Goal: Navigation & Orientation: Find specific page/section

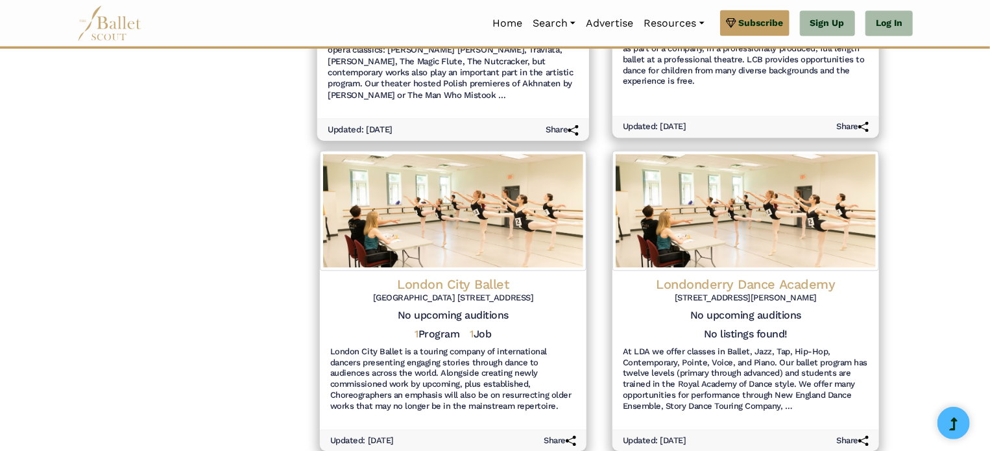
scroll to position [1406, 0]
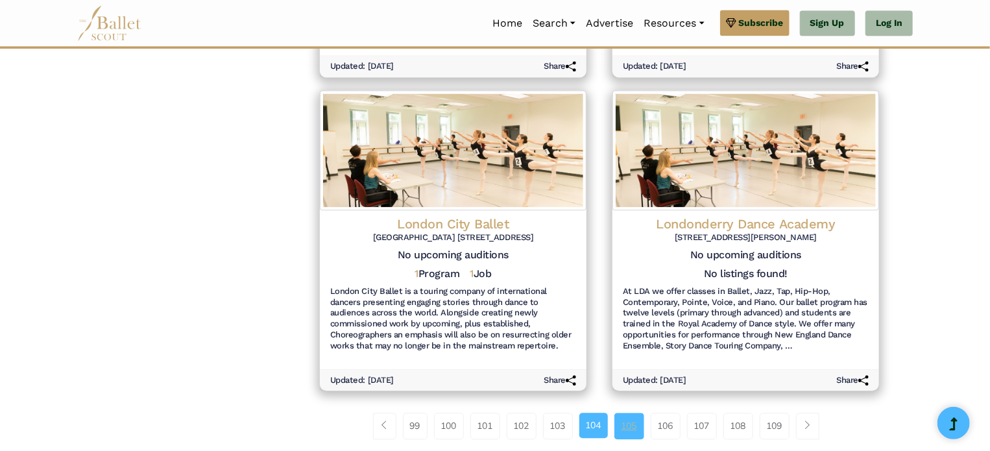
click at [635, 424] on link "105" at bounding box center [630, 426] width 30 height 26
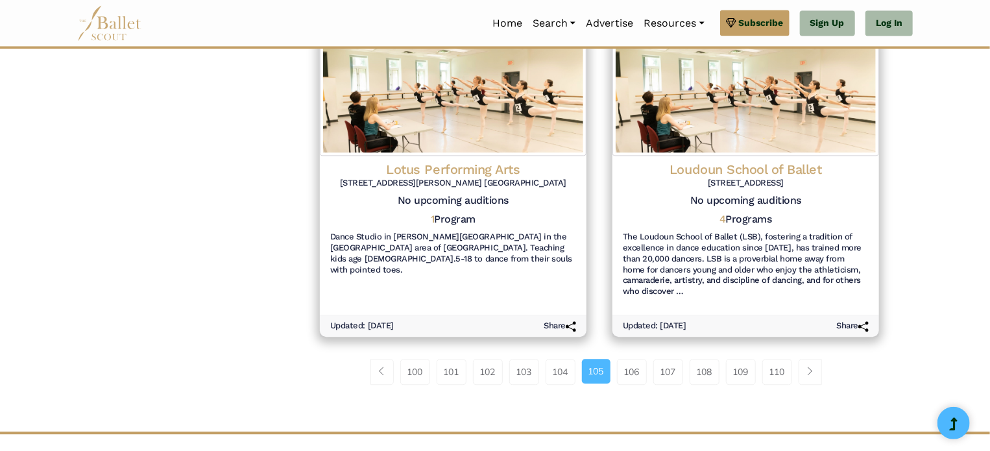
scroll to position [1469, 0]
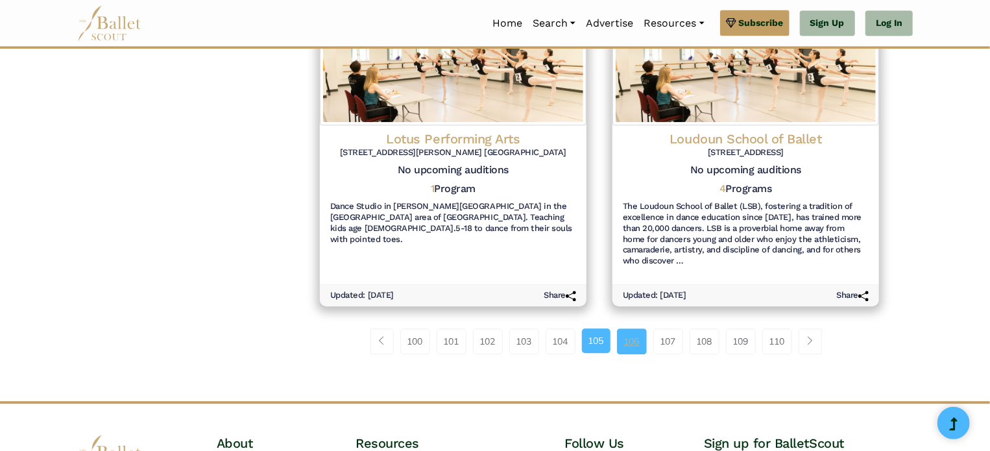
click at [628, 350] on link "106" at bounding box center [632, 341] width 30 height 26
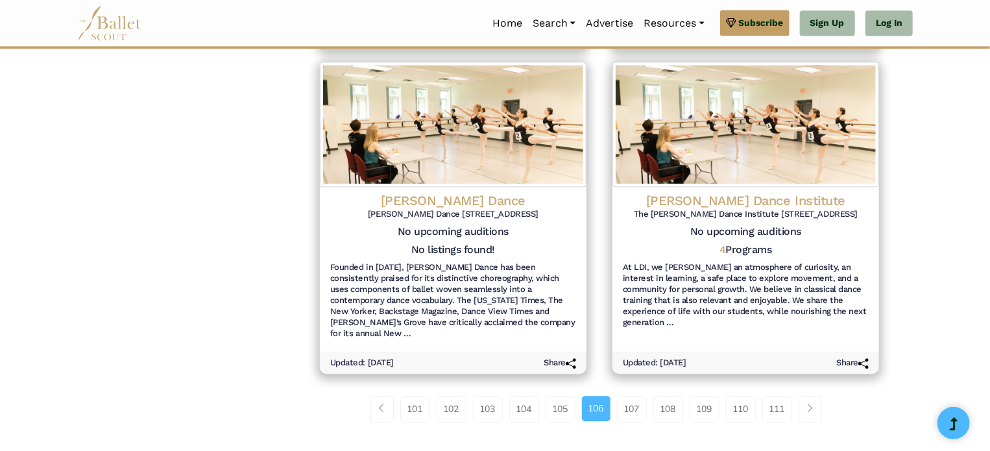
scroll to position [1474, 0]
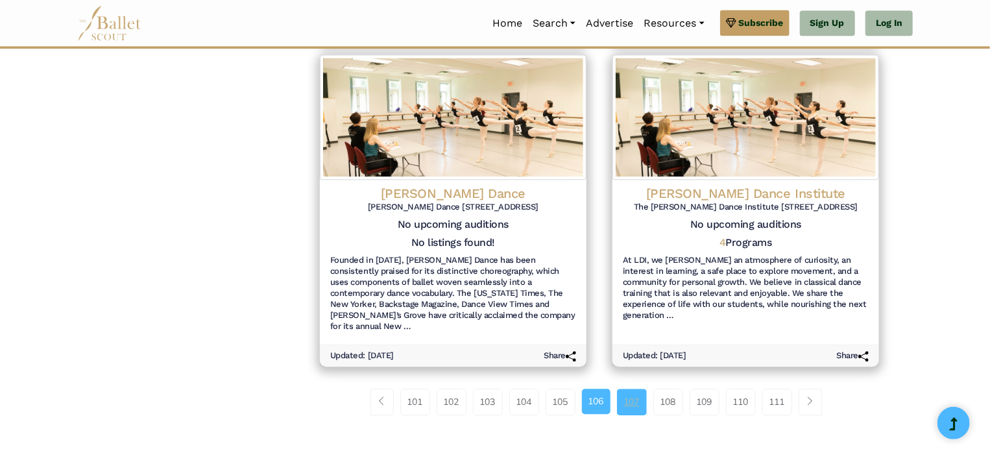
click at [633, 389] on link "107" at bounding box center [632, 402] width 30 height 26
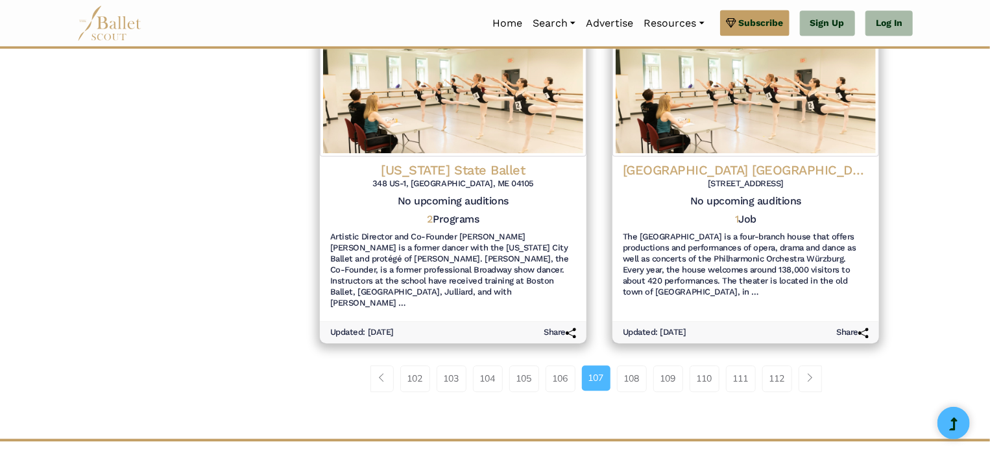
scroll to position [1499, 0]
click at [641, 365] on link "108" at bounding box center [632, 378] width 30 height 26
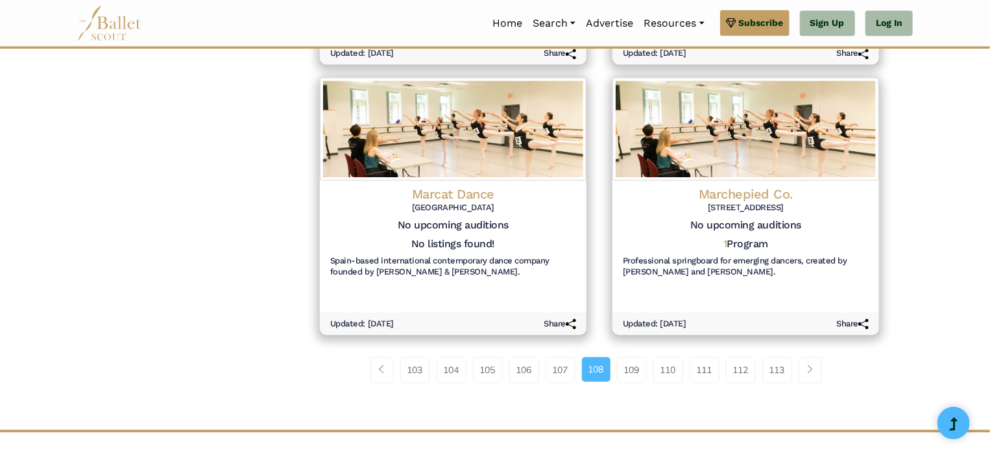
scroll to position [1452, 0]
click at [626, 367] on link "109" at bounding box center [632, 369] width 30 height 26
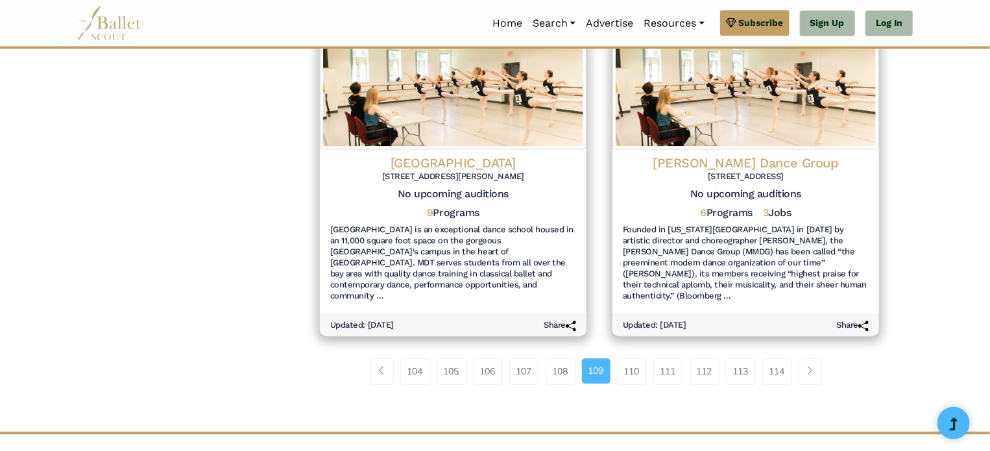
scroll to position [1484, 0]
click at [627, 358] on link "110" at bounding box center [632, 371] width 30 height 26
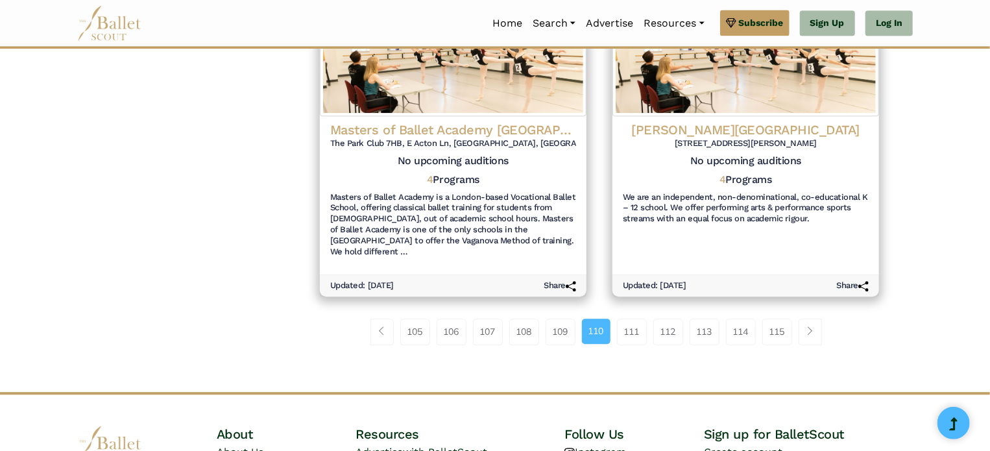
scroll to position [1516, 0]
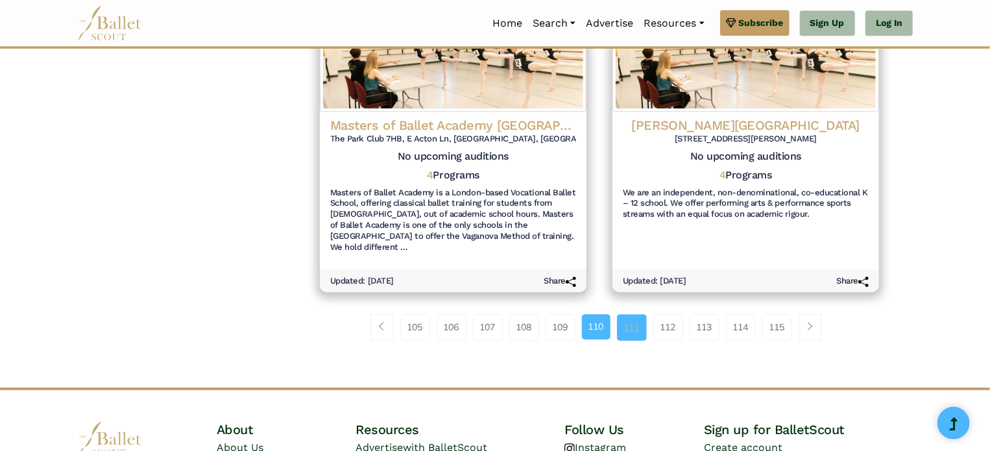
click at [639, 314] on link "111" at bounding box center [632, 327] width 30 height 26
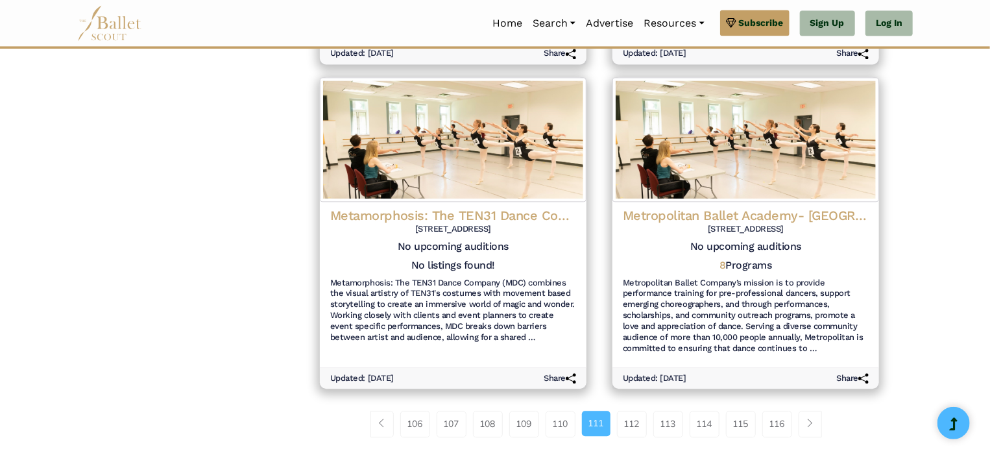
scroll to position [1410, 0]
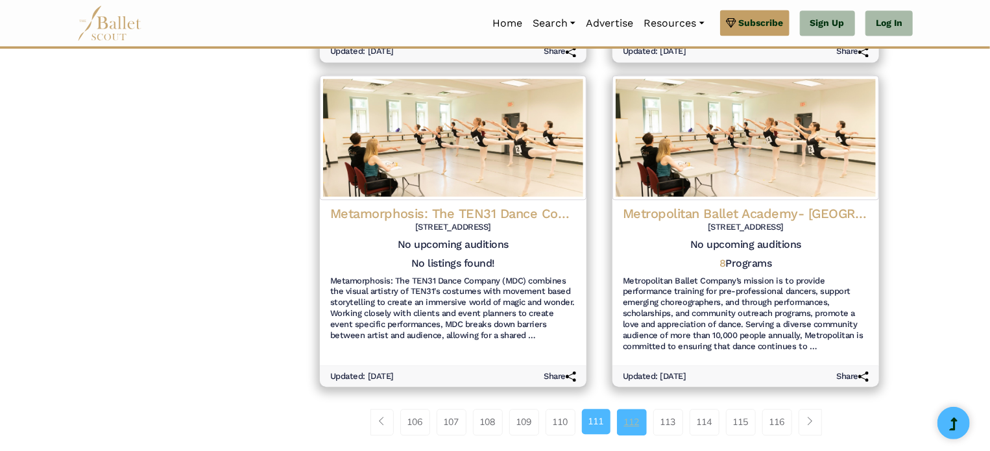
click at [639, 434] on link "112" at bounding box center [632, 422] width 30 height 26
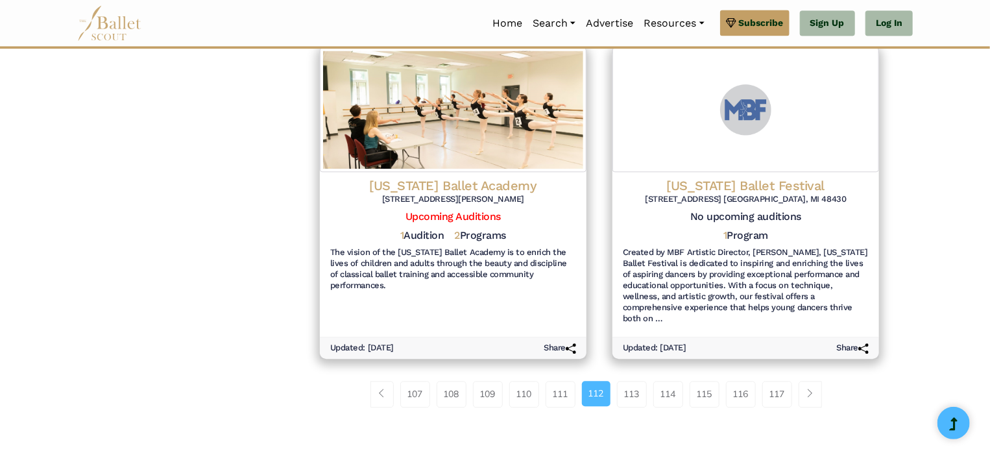
scroll to position [1465, 0]
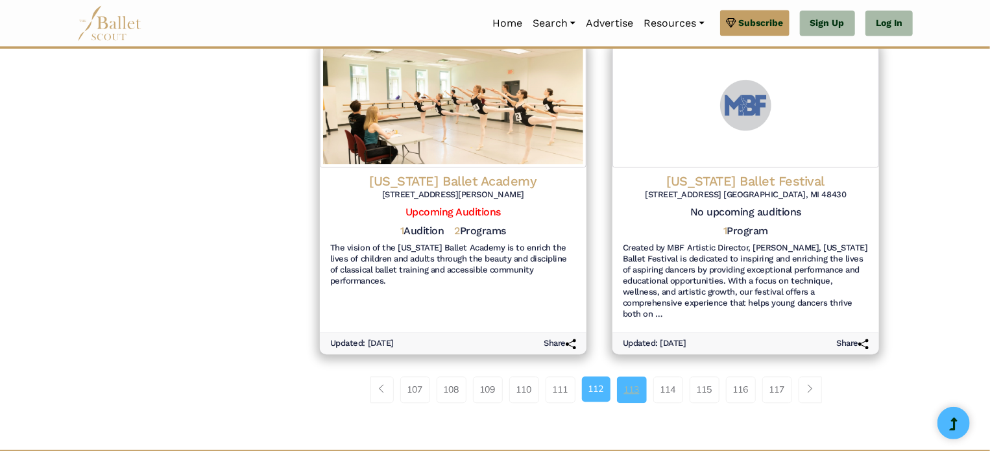
click at [639, 391] on link "113" at bounding box center [632, 389] width 30 height 26
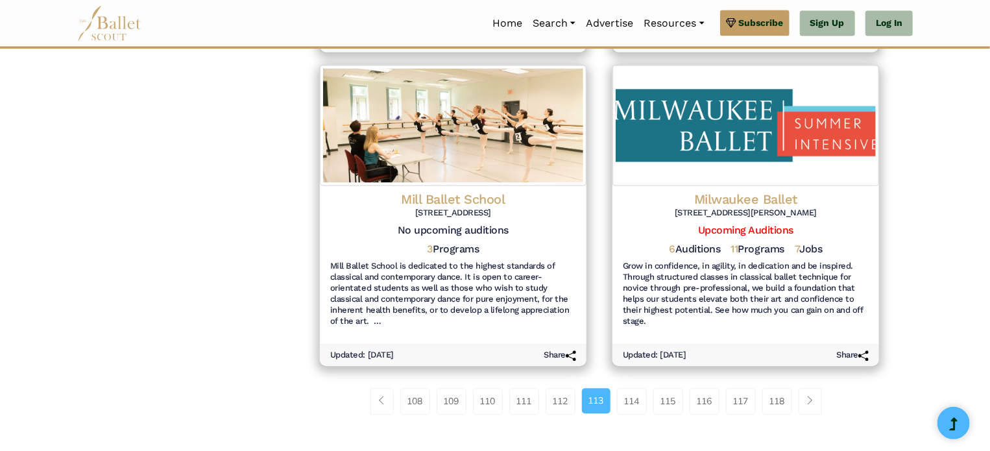
scroll to position [1469, 0]
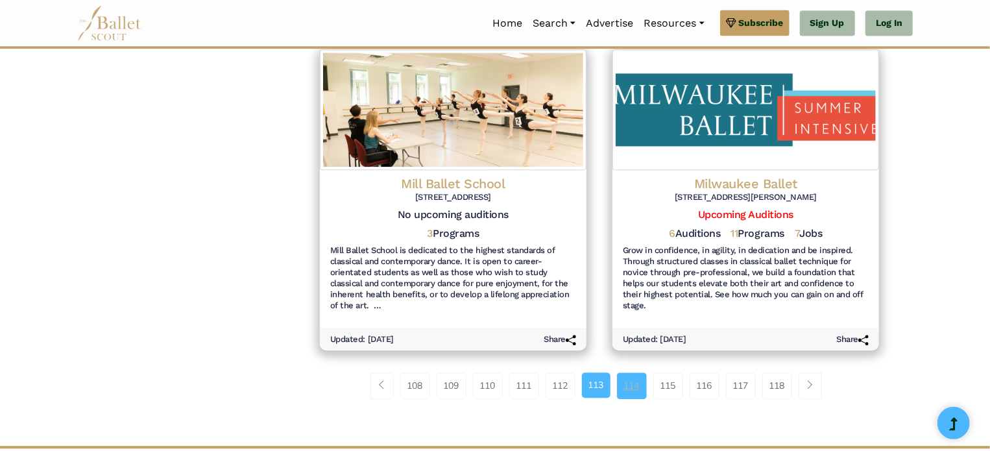
click at [624, 387] on link "114" at bounding box center [632, 386] width 30 height 26
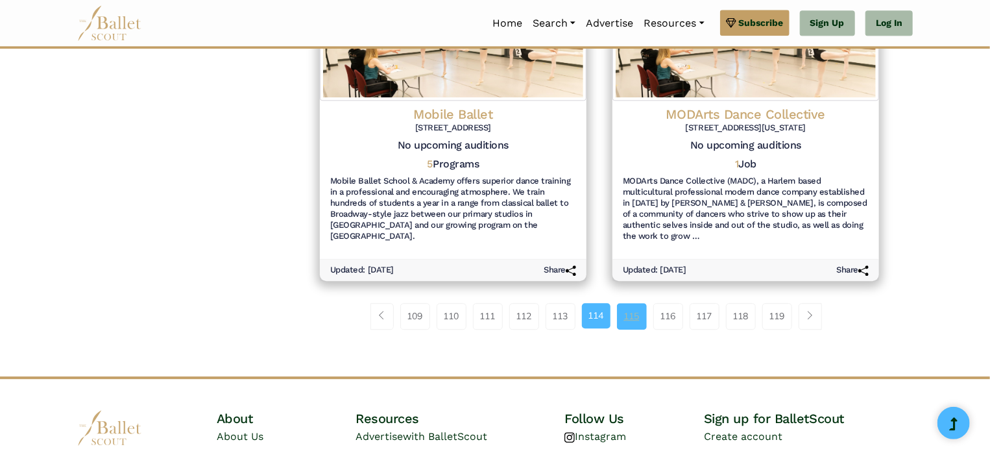
scroll to position [1563, 0]
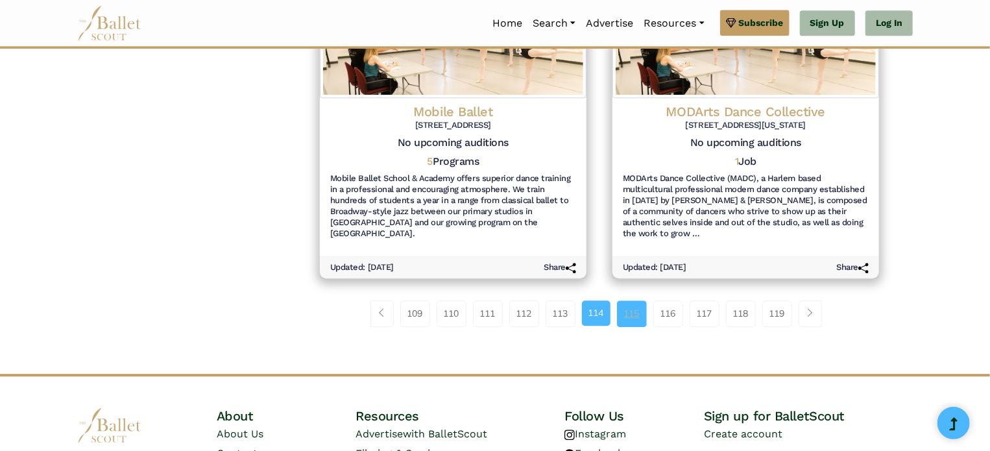
click at [630, 300] on link "115" at bounding box center [632, 313] width 30 height 26
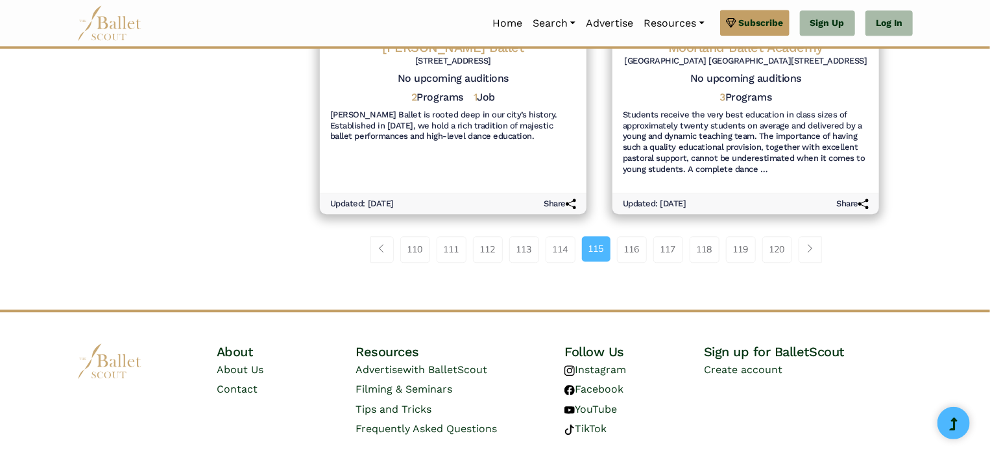
scroll to position [1584, 0]
click at [636, 236] on link "116" at bounding box center [632, 249] width 30 height 26
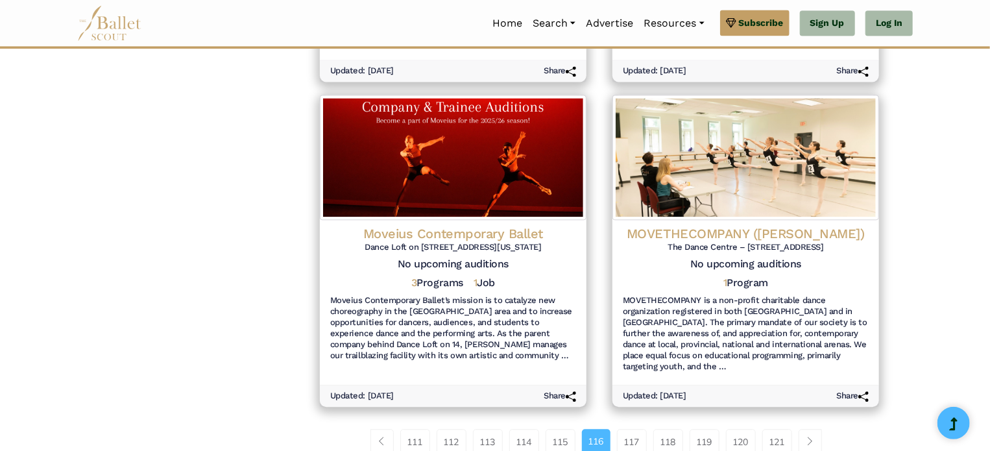
scroll to position [1450, 0]
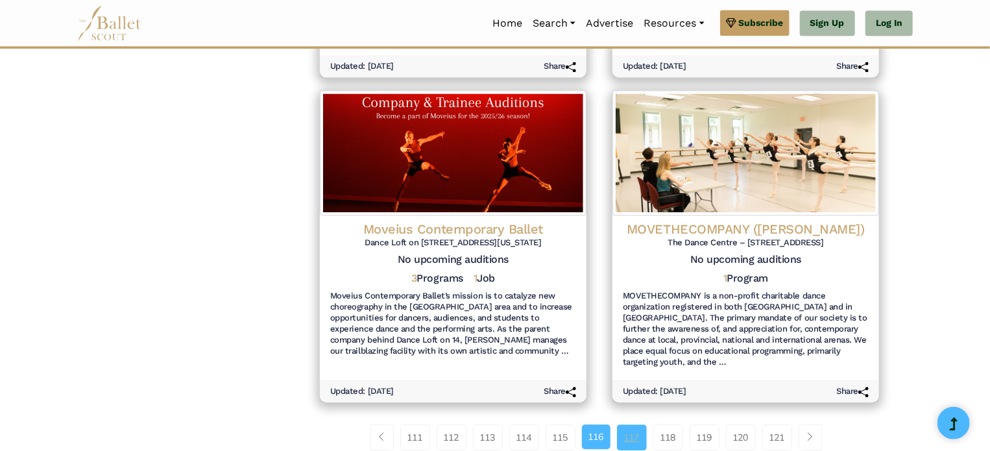
click at [622, 424] on link "117" at bounding box center [632, 437] width 30 height 26
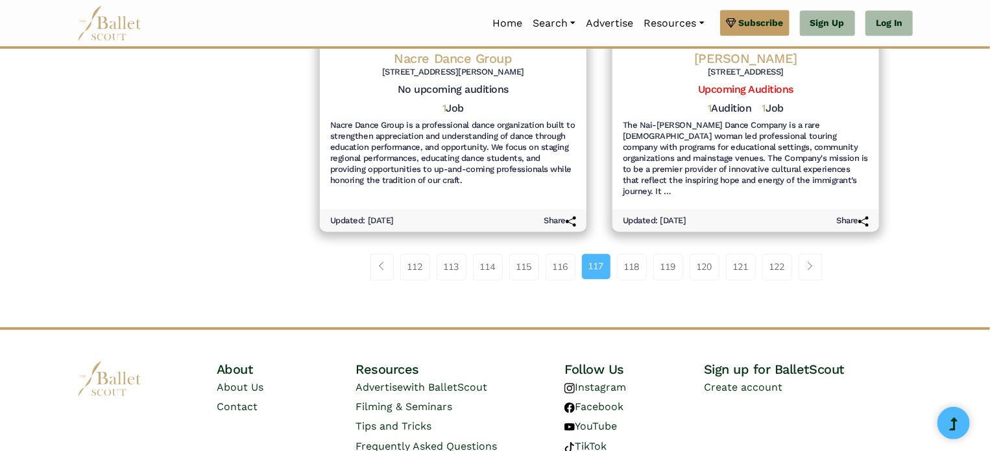
scroll to position [1613, 0]
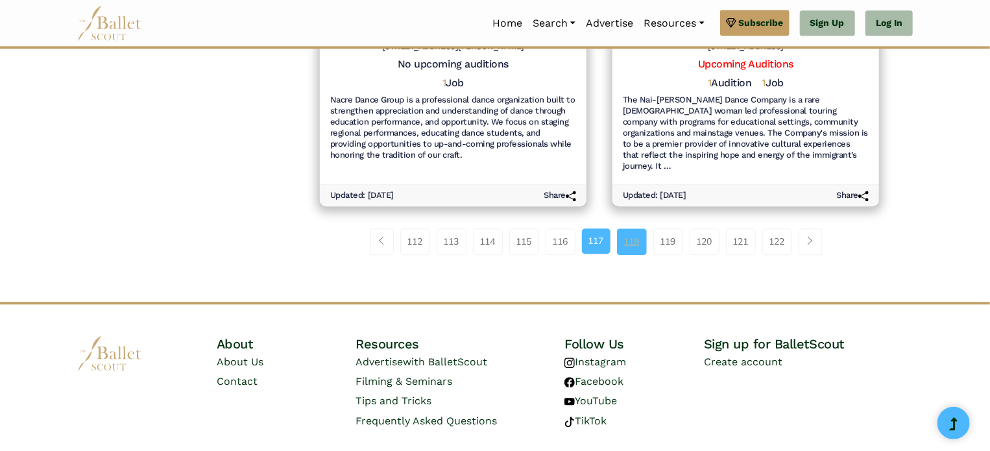
click at [628, 228] on link "118" at bounding box center [632, 241] width 30 height 26
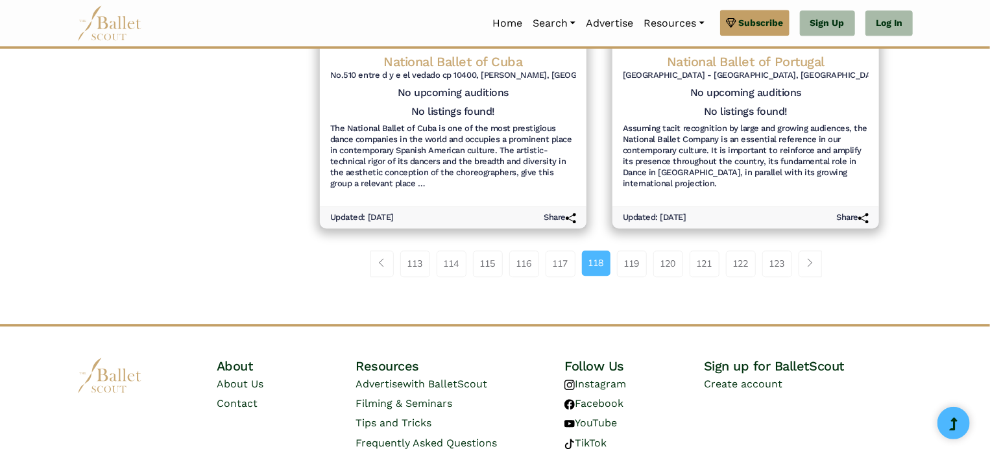
scroll to position [1635, 0]
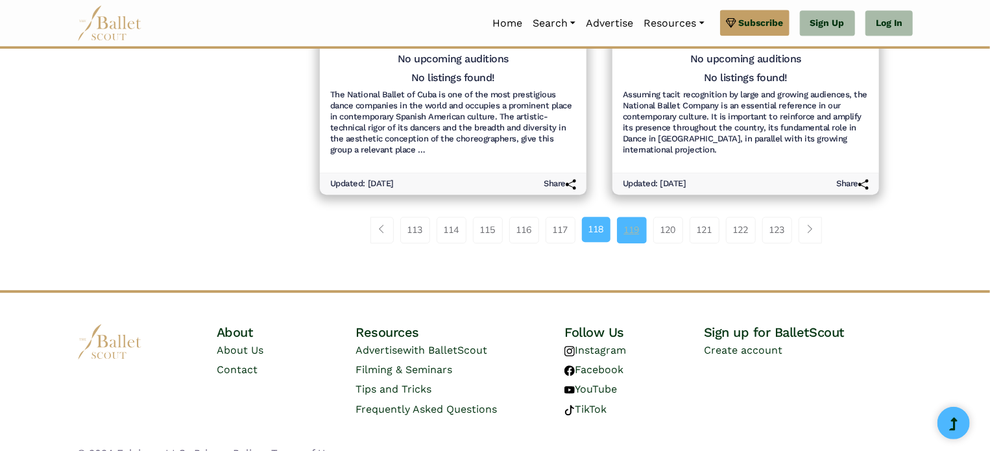
click at [624, 217] on link "119" at bounding box center [632, 230] width 30 height 26
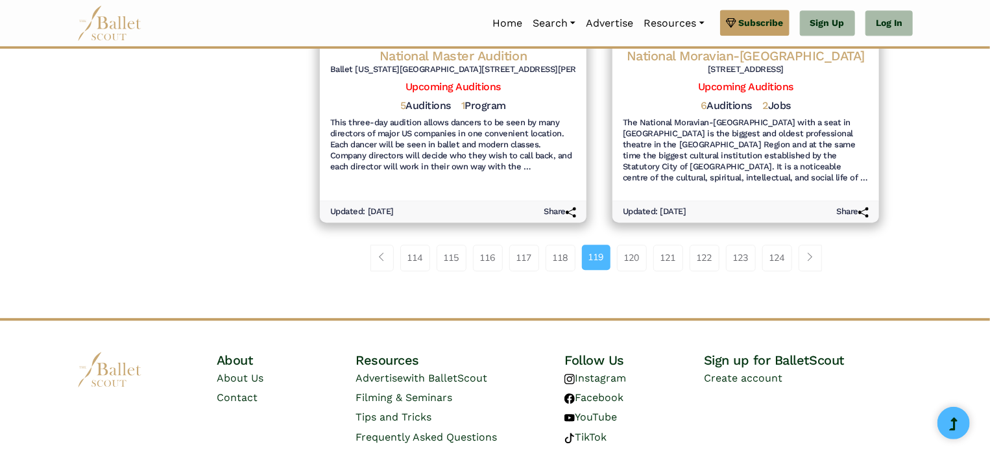
scroll to position [1604, 0]
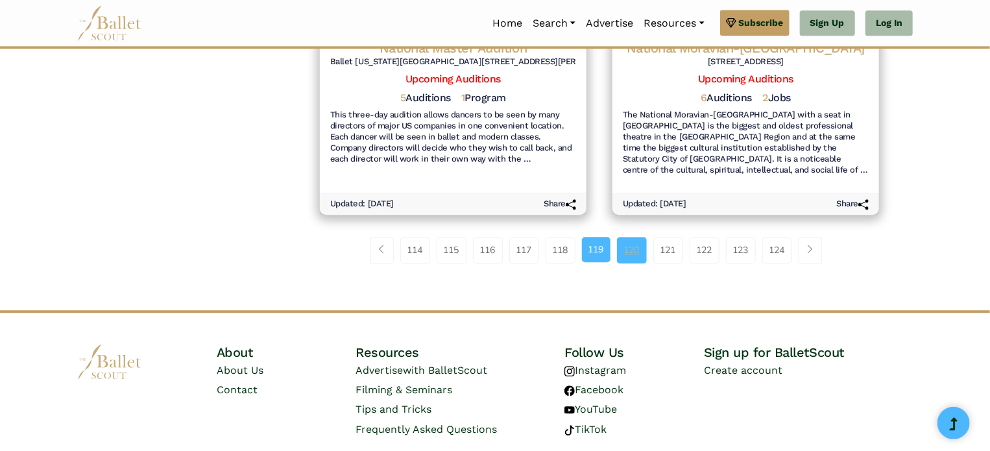
click at [640, 239] on link "120" at bounding box center [632, 250] width 30 height 26
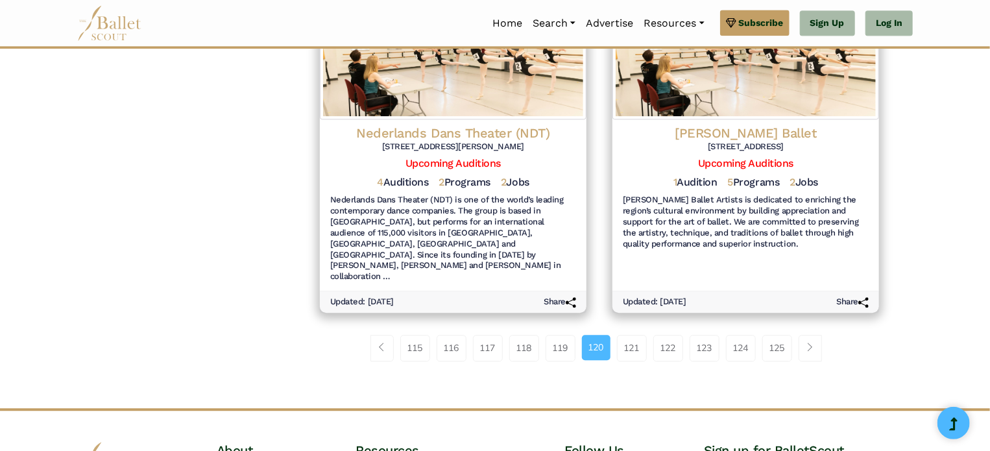
scroll to position [1529, 0]
click at [636, 334] on link "121" at bounding box center [632, 347] width 30 height 26
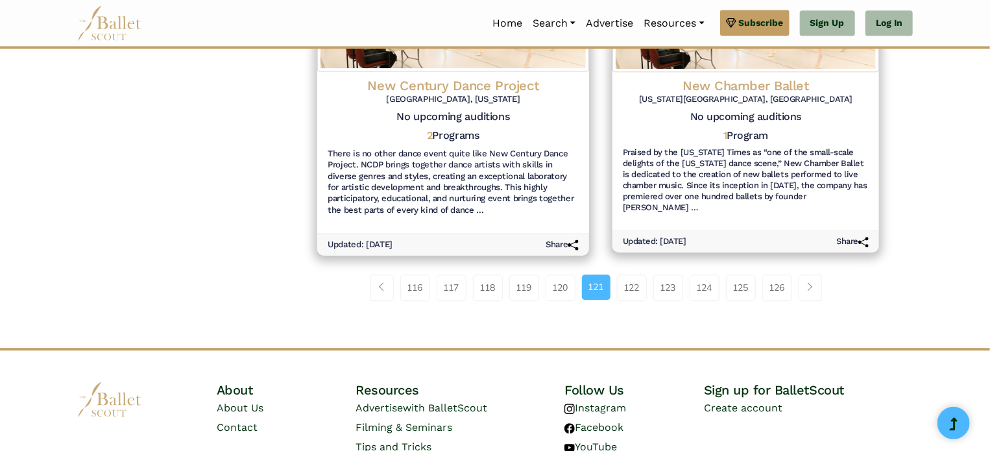
scroll to position [1569, 0]
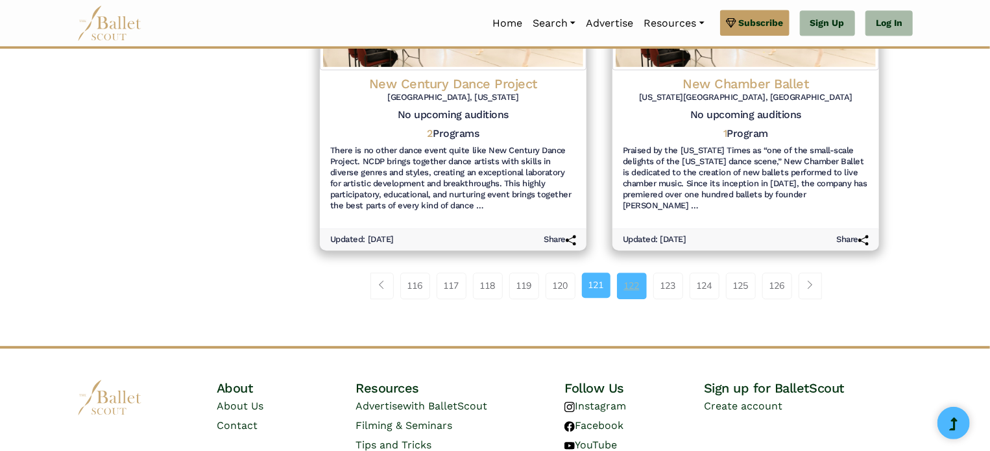
click at [632, 273] on link "122" at bounding box center [632, 286] width 30 height 26
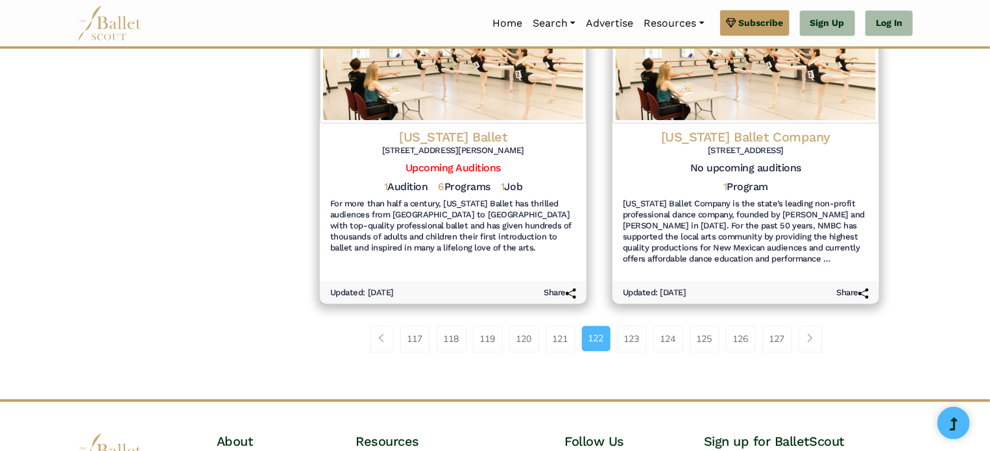
scroll to position [1539, 0]
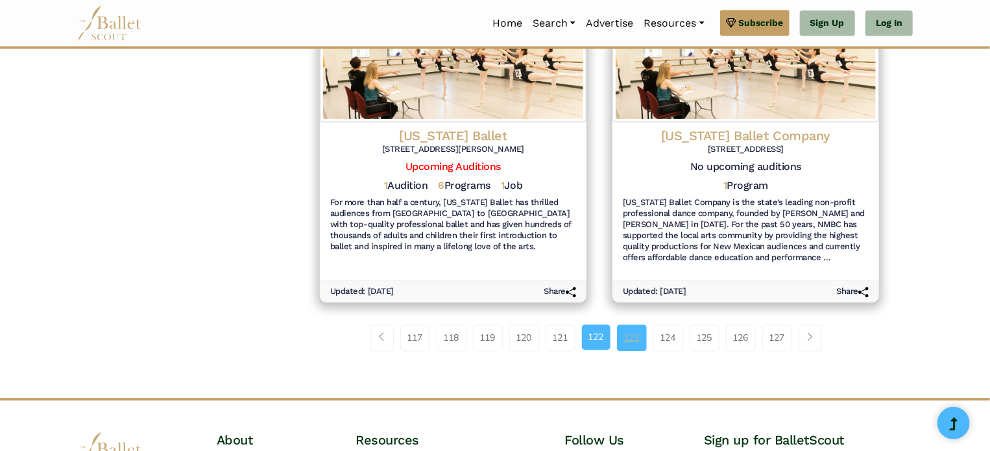
click at [644, 324] on link "123" at bounding box center [632, 337] width 30 height 26
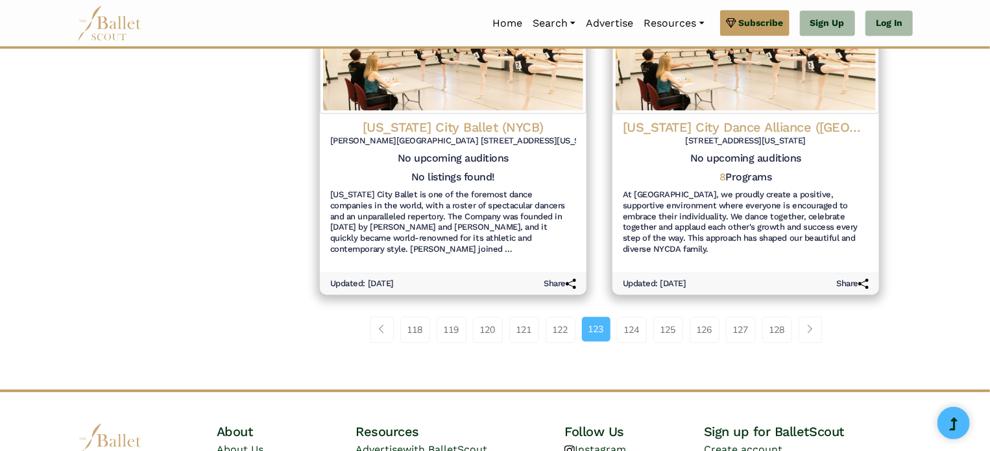
scroll to position [1494, 0]
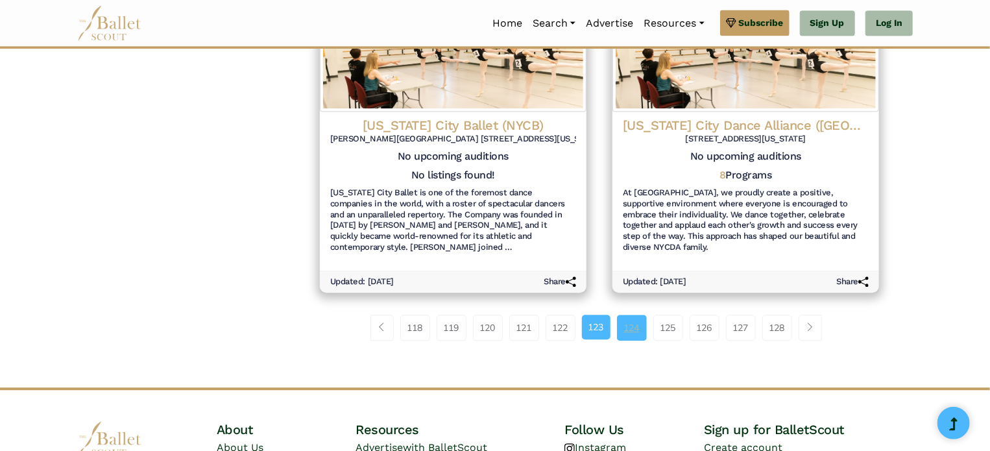
click at [633, 337] on link "124" at bounding box center [632, 328] width 30 height 26
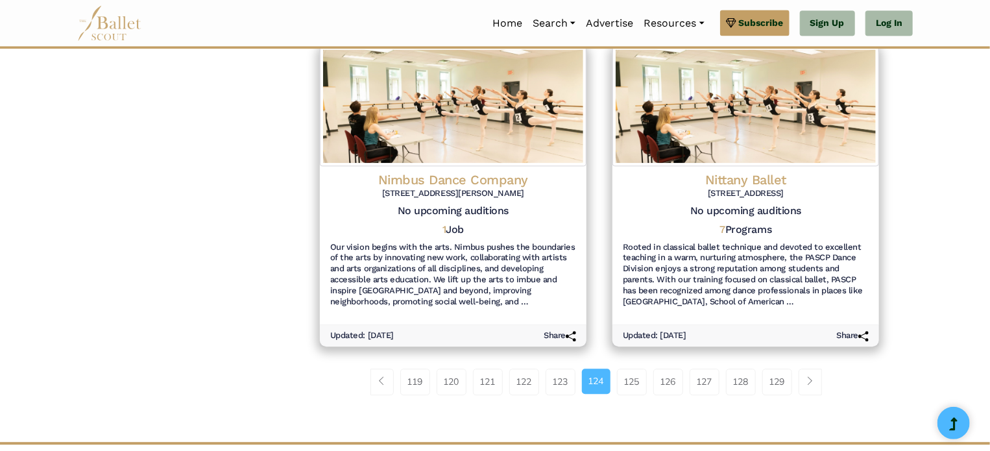
scroll to position [1468, 0]
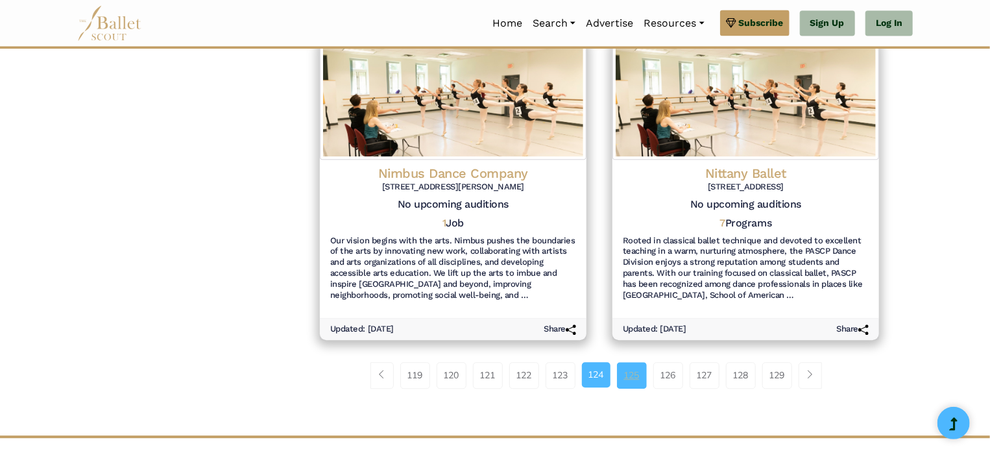
click at [643, 381] on link "125" at bounding box center [632, 375] width 30 height 26
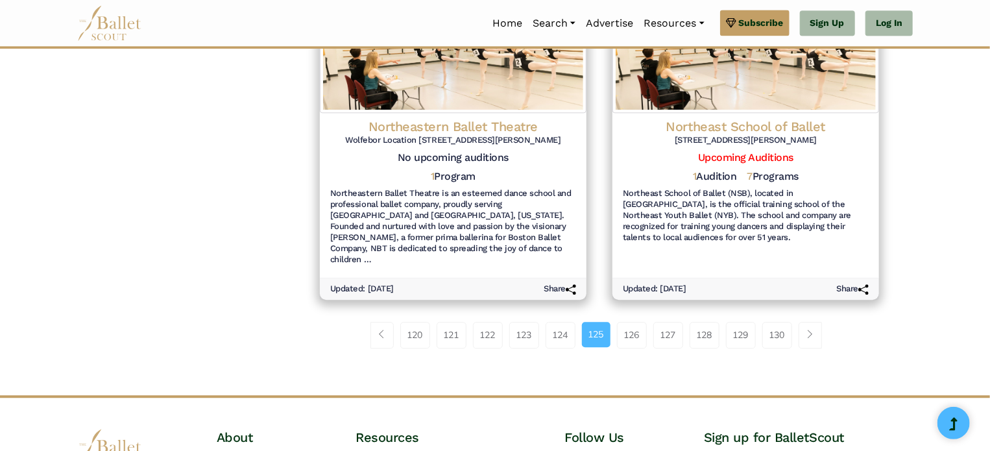
scroll to position [1513, 0]
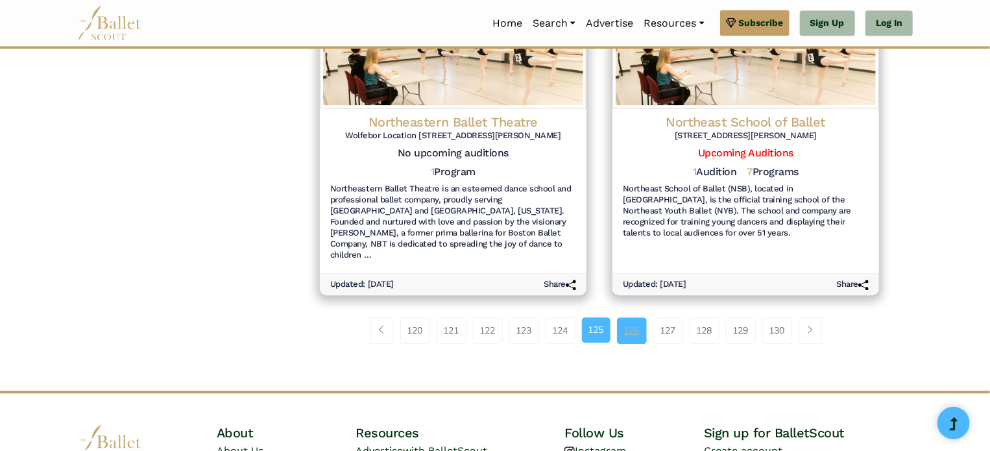
click at [640, 317] on link "126" at bounding box center [632, 330] width 30 height 26
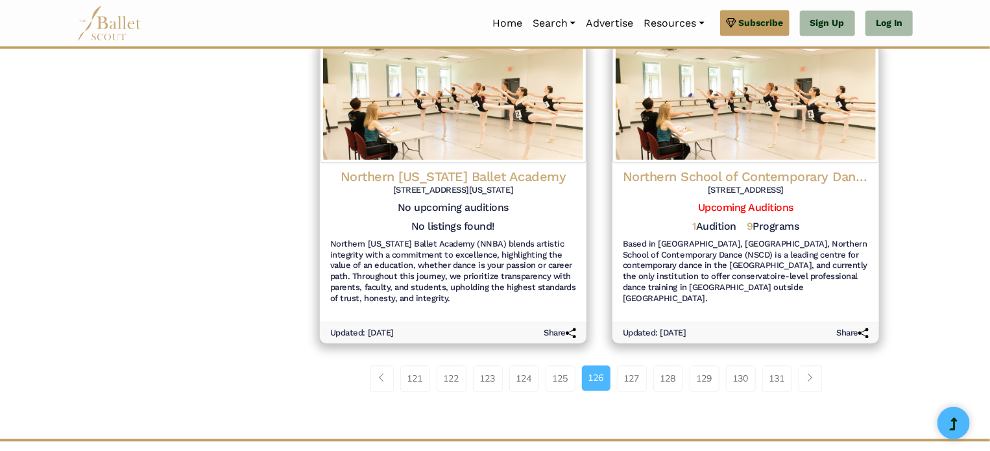
scroll to position [1456, 0]
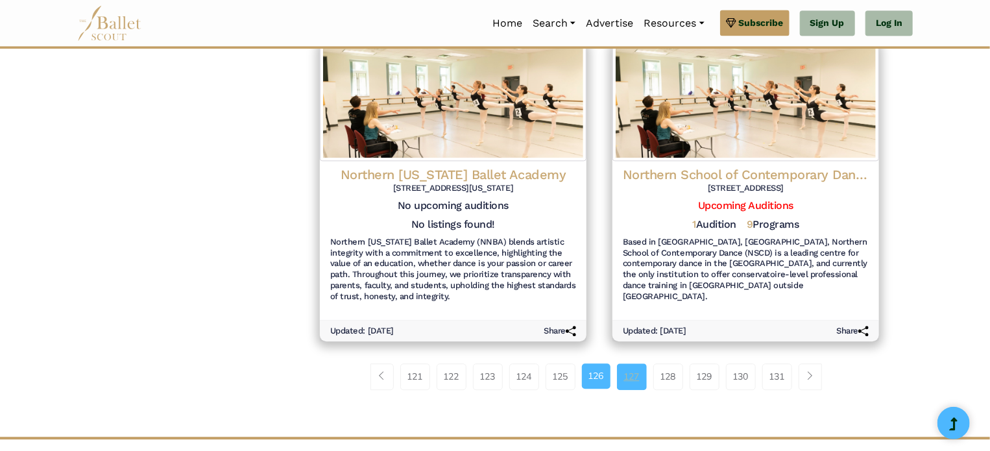
click at [639, 374] on link "127" at bounding box center [632, 376] width 30 height 26
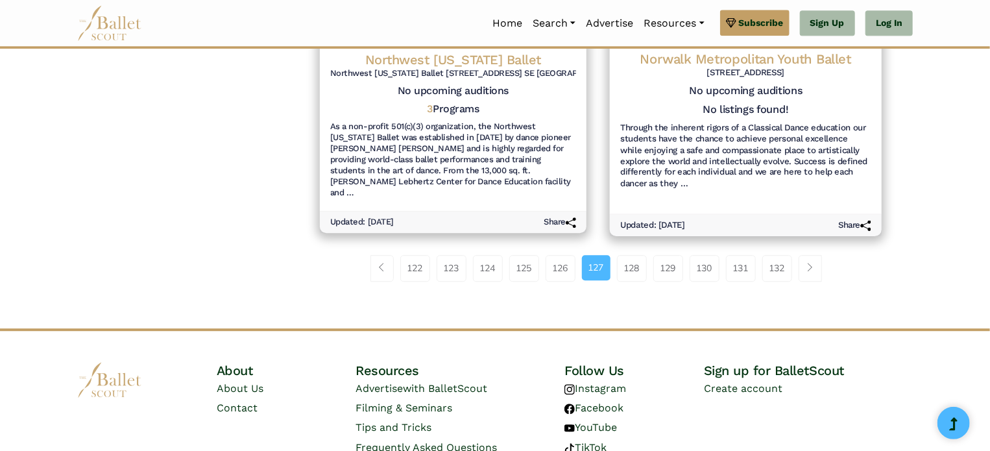
scroll to position [1609, 0]
click at [631, 254] on link "128" at bounding box center [632, 267] width 30 height 26
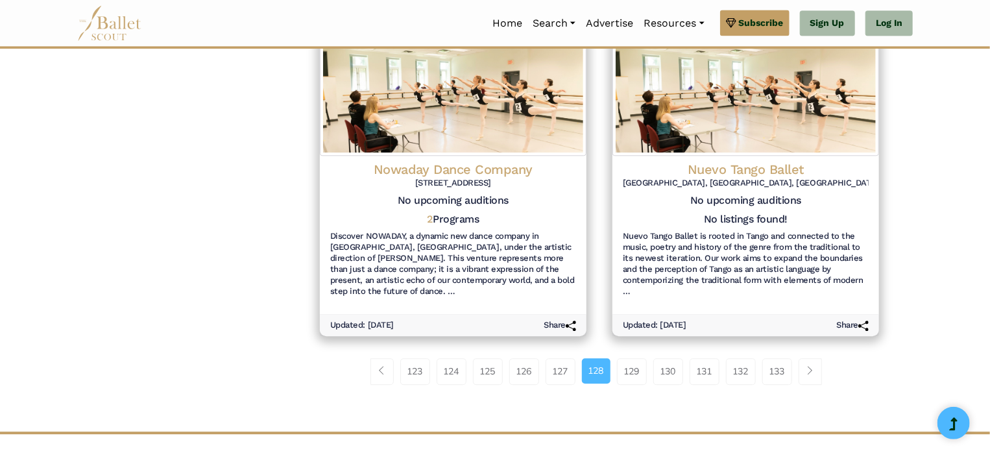
scroll to position [1485, 0]
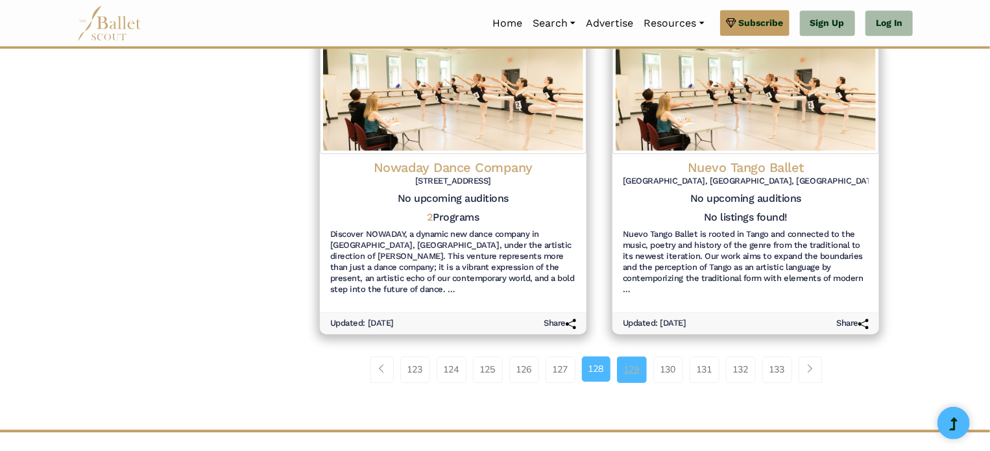
click at [647, 356] on link "129" at bounding box center [632, 369] width 30 height 26
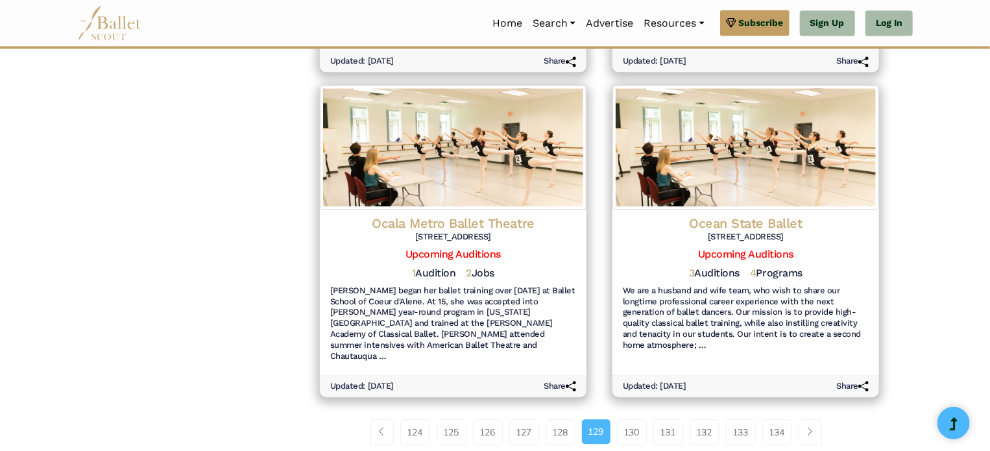
scroll to position [1530, 0]
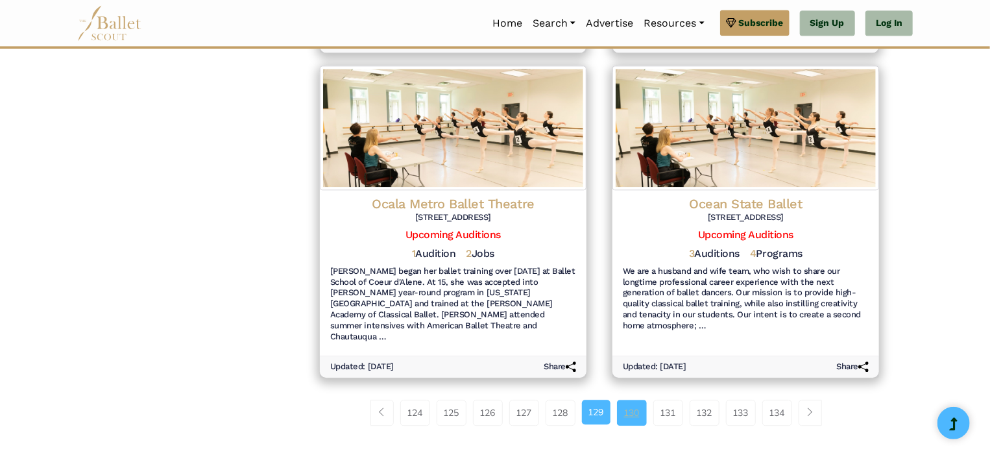
click at [633, 400] on link "130" at bounding box center [632, 413] width 30 height 26
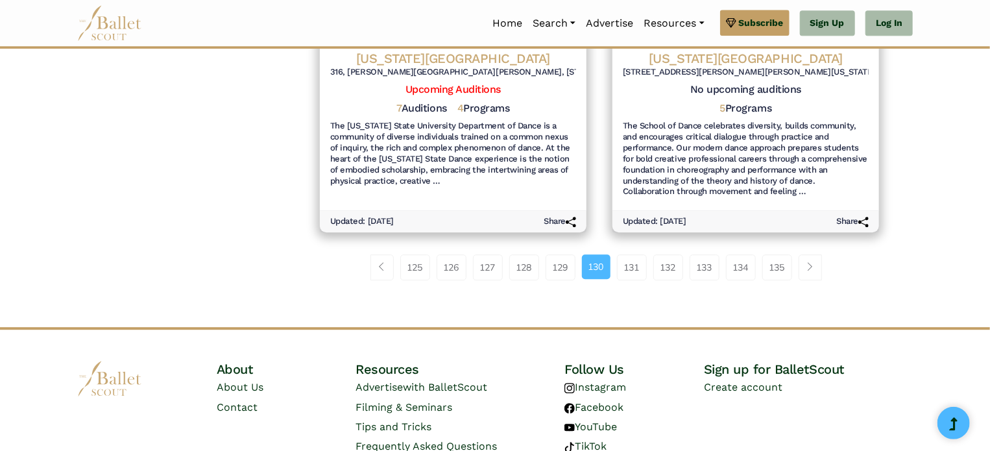
scroll to position [1658, 0]
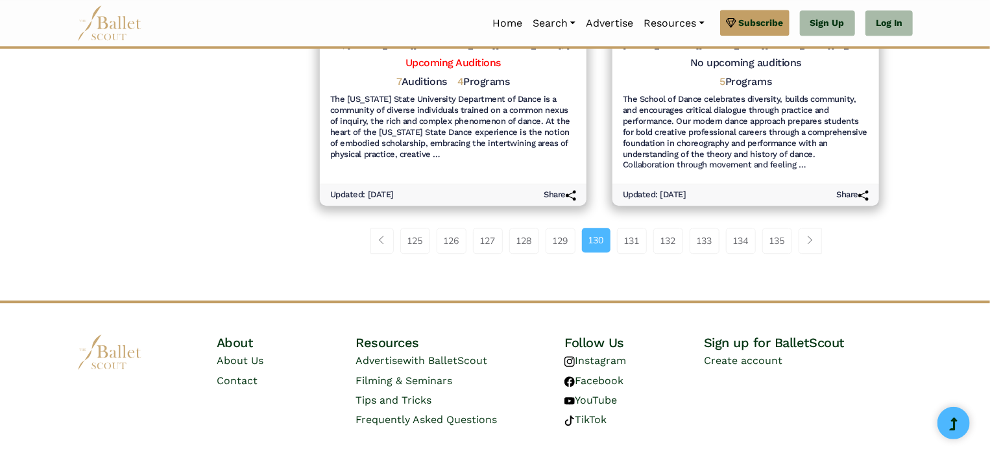
click at [615, 228] on li "130" at bounding box center [600, 241] width 35 height 26
click at [623, 228] on link "131" at bounding box center [632, 241] width 30 height 26
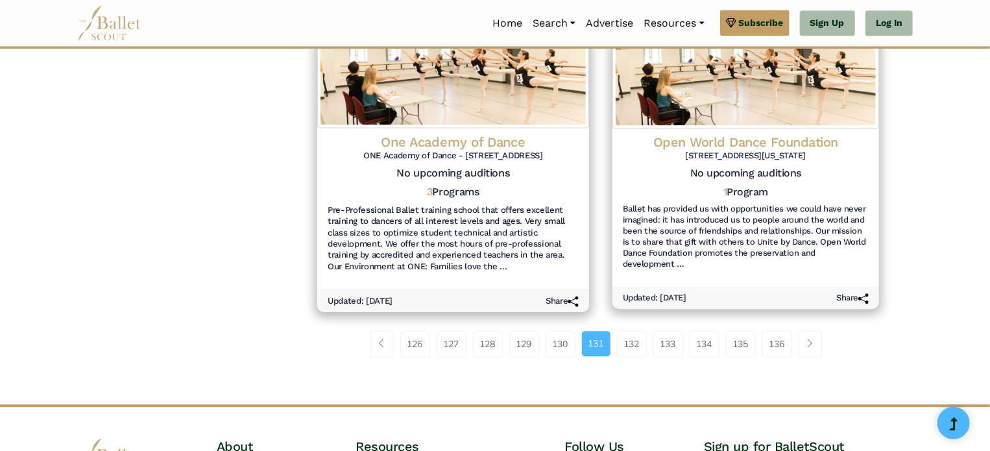
scroll to position [1522, 0]
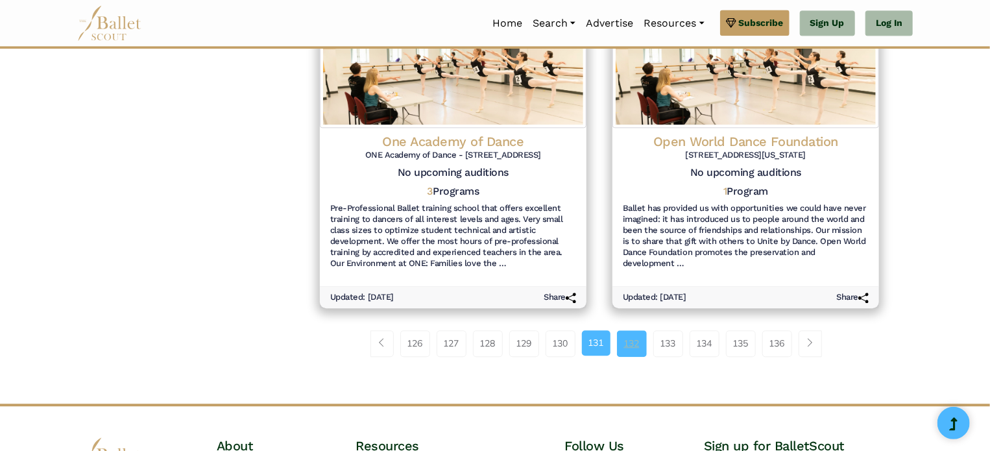
click at [633, 335] on link "132" at bounding box center [632, 343] width 30 height 26
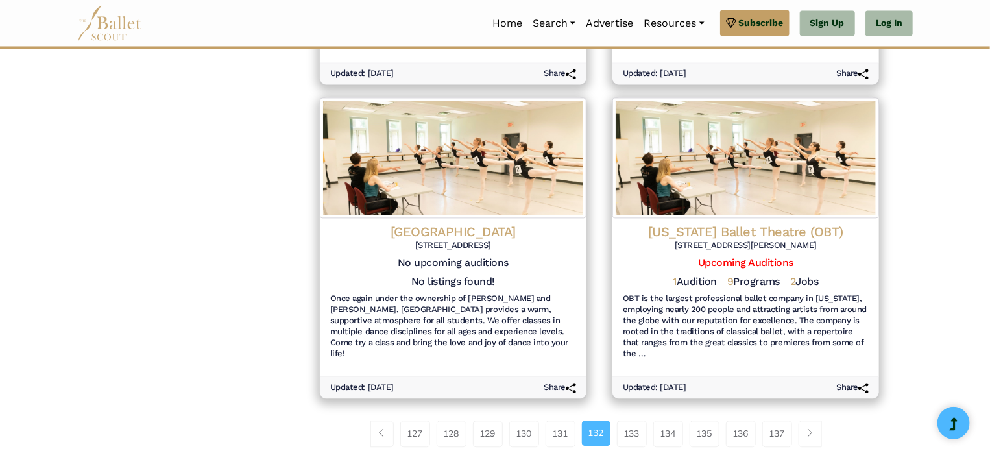
scroll to position [1316, 0]
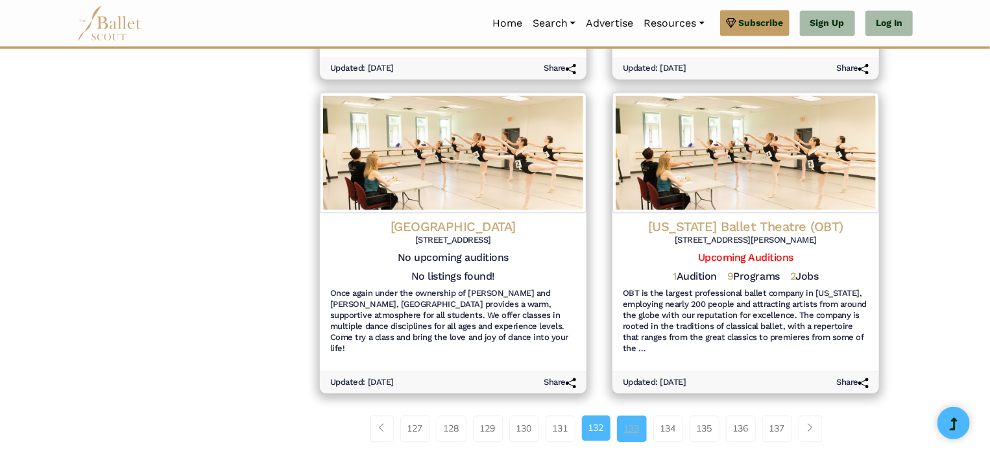
click at [630, 415] on link "133" at bounding box center [632, 428] width 30 height 26
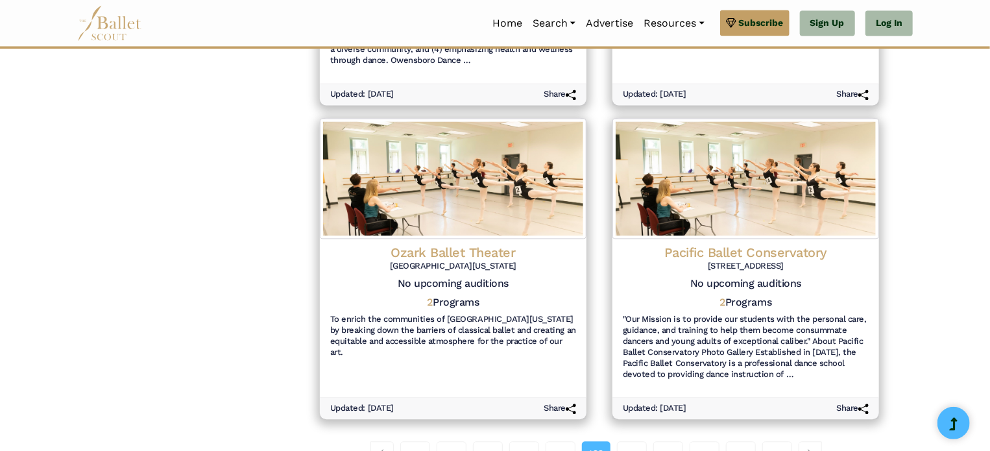
scroll to position [1412, 0]
click at [638, 441] on link "134" at bounding box center [632, 454] width 30 height 26
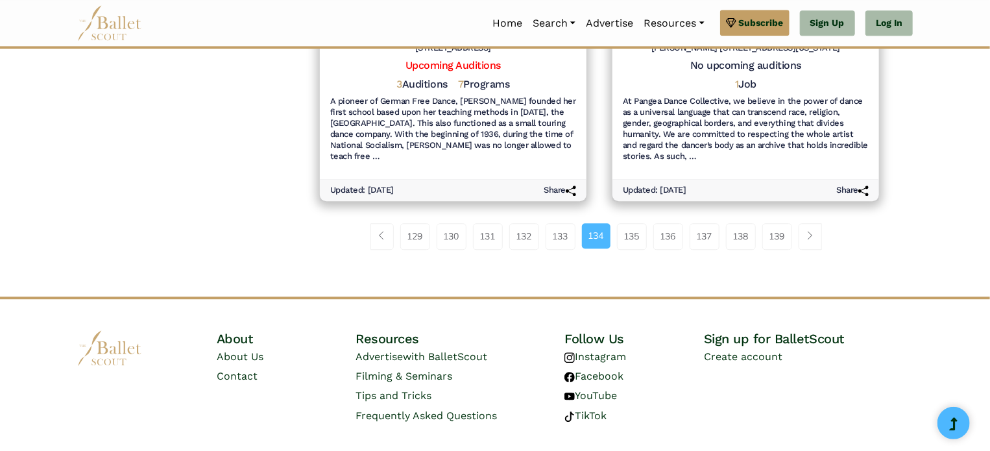
scroll to position [1641, 0]
click at [639, 234] on link "135" at bounding box center [632, 236] width 30 height 26
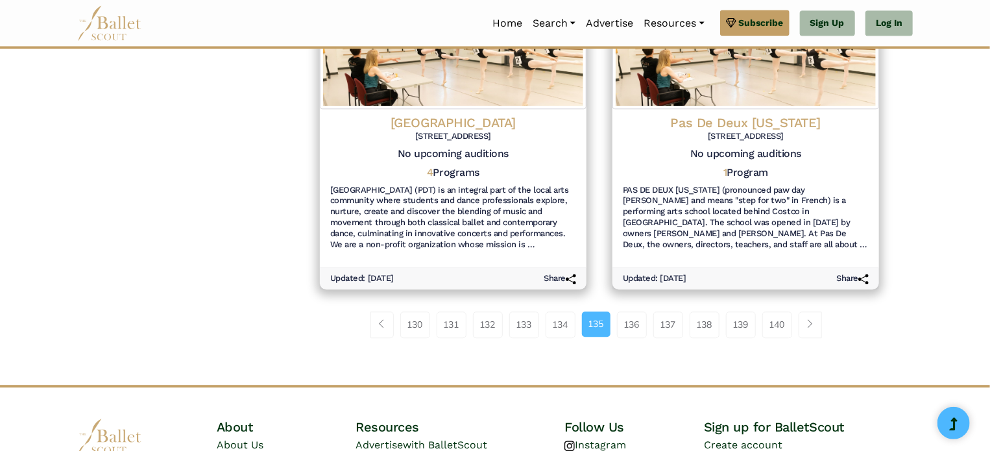
scroll to position [1524, 0]
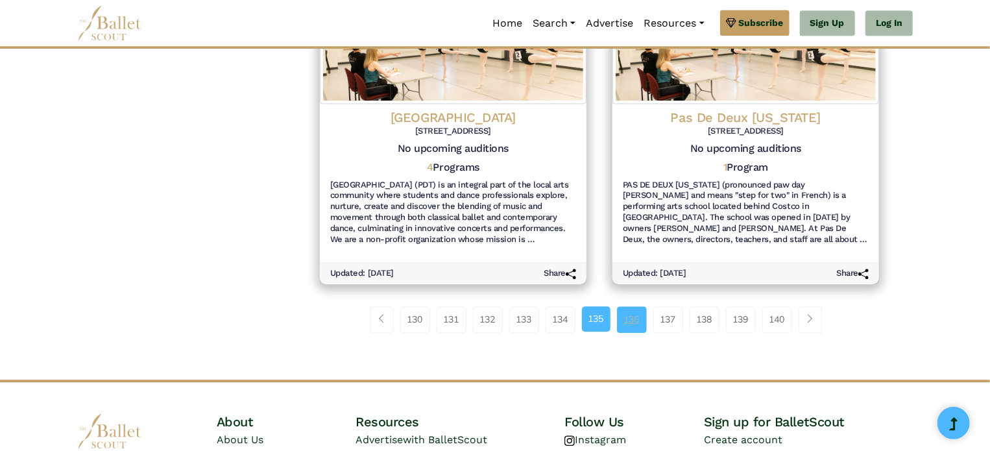
click at [636, 310] on link "136" at bounding box center [632, 319] width 30 height 26
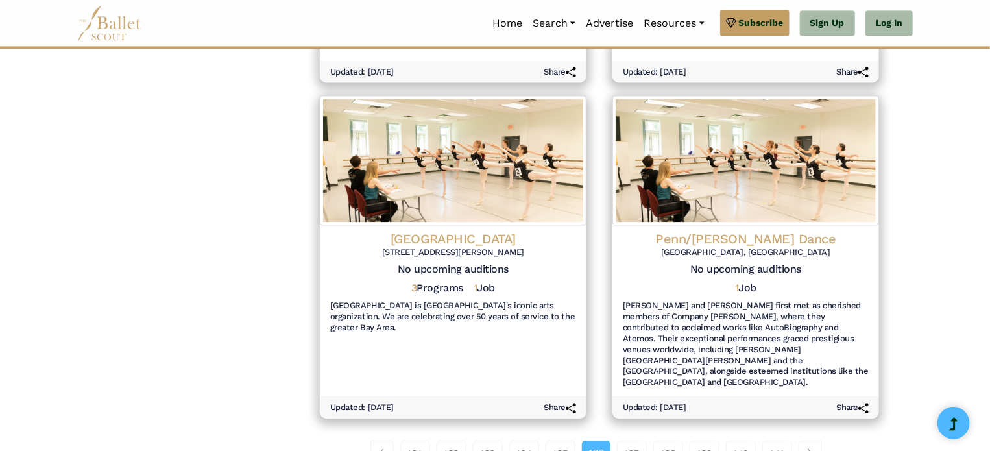
scroll to position [1425, 0]
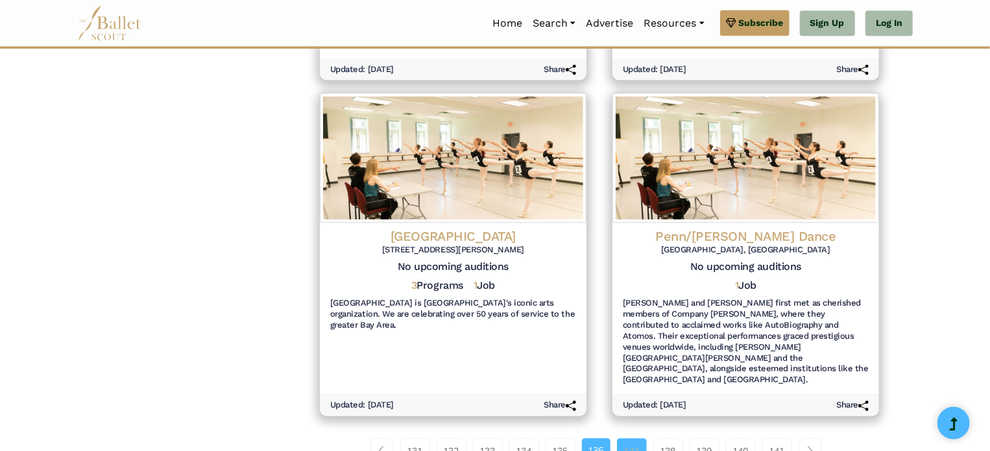
click at [638, 438] on link "137" at bounding box center [632, 451] width 30 height 26
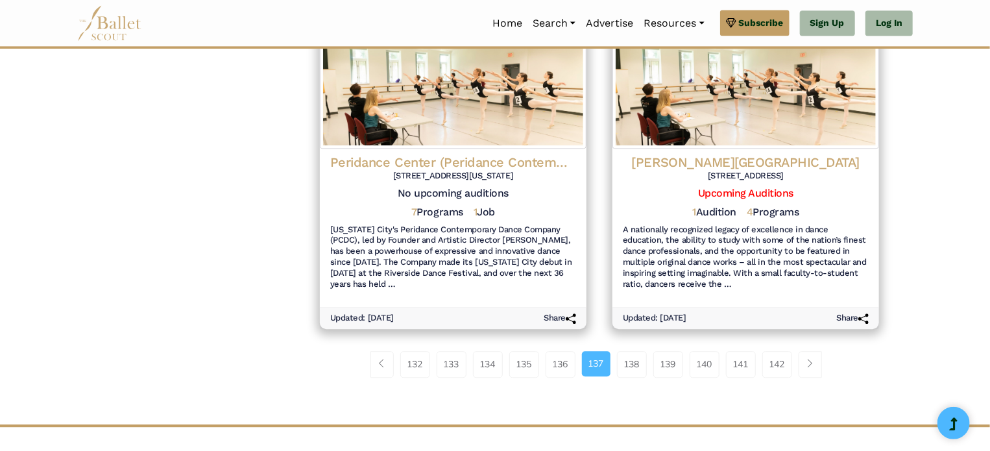
scroll to position [1482, 0]
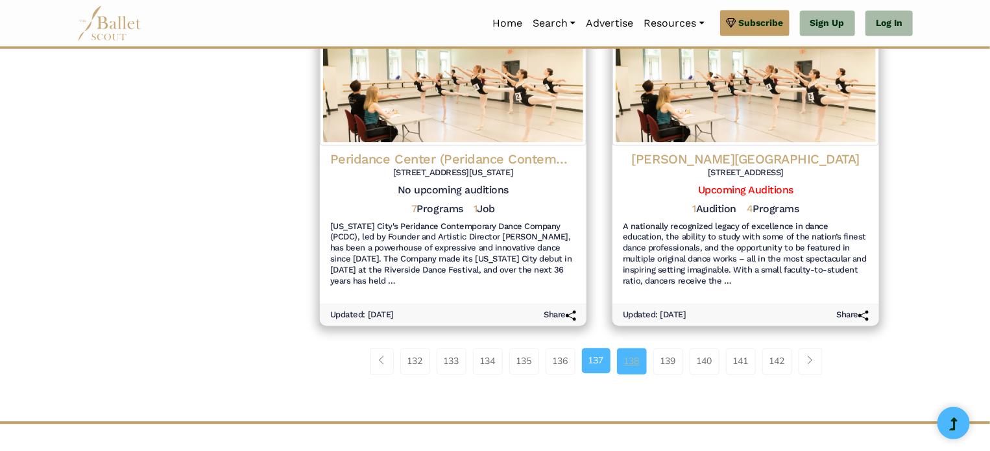
click at [635, 348] on link "138" at bounding box center [632, 361] width 30 height 26
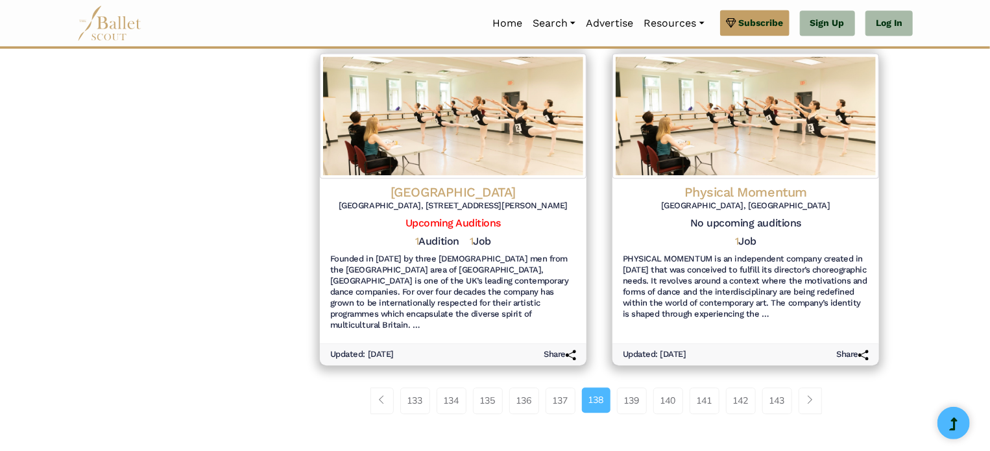
scroll to position [1471, 0]
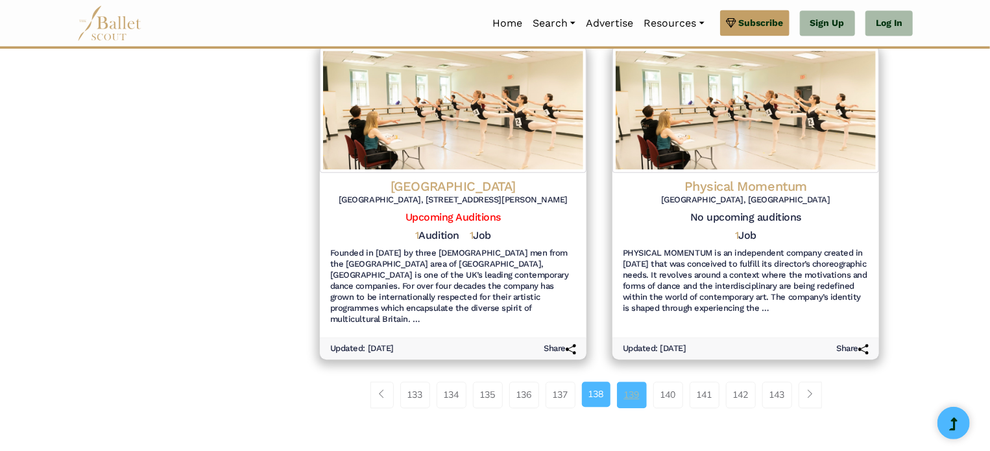
click at [632, 382] on link "139" at bounding box center [632, 395] width 30 height 26
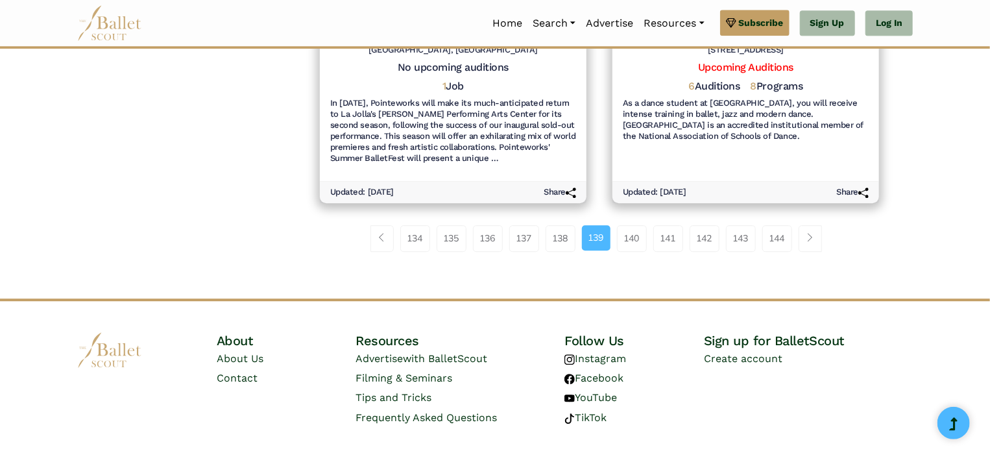
scroll to position [1646, 0]
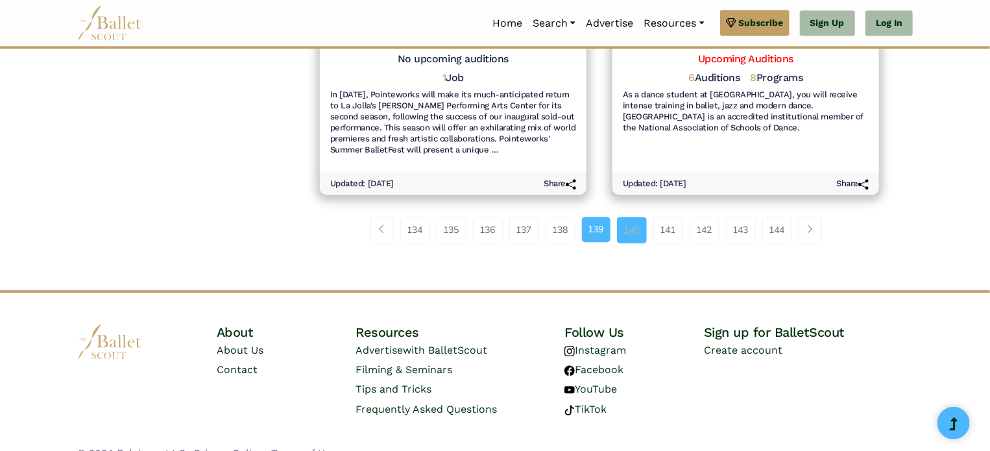
click at [626, 217] on link "140" at bounding box center [632, 230] width 30 height 26
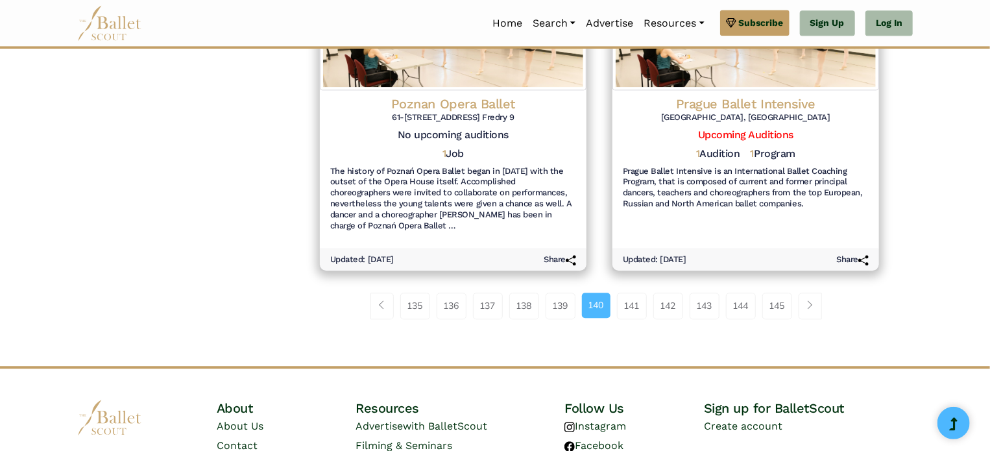
scroll to position [1541, 0]
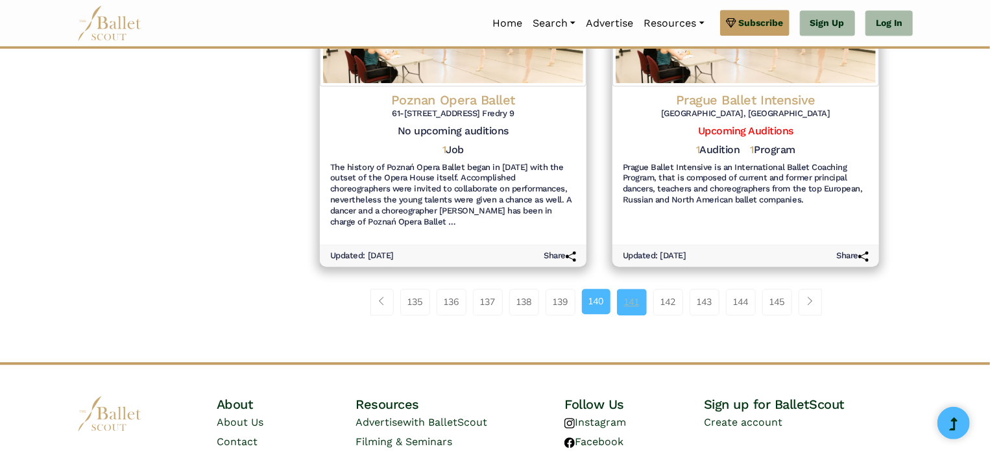
click at [635, 289] on link "141" at bounding box center [632, 302] width 30 height 26
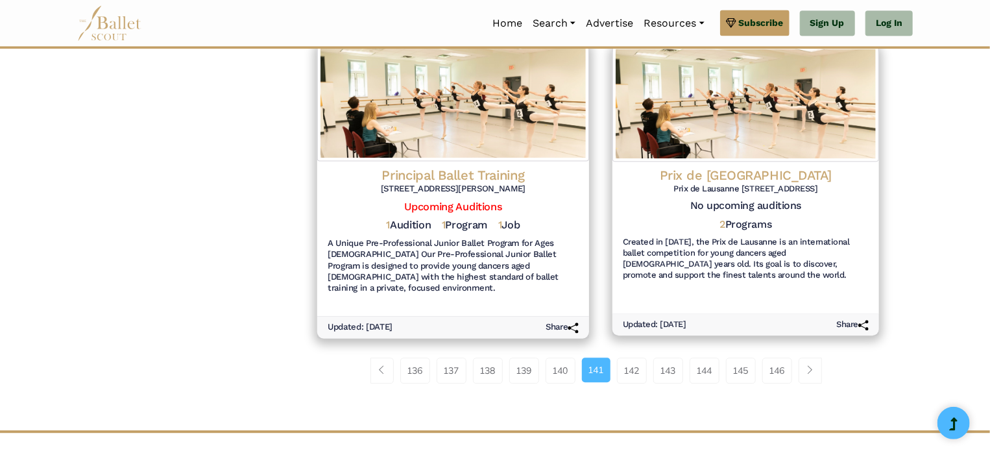
scroll to position [1441, 0]
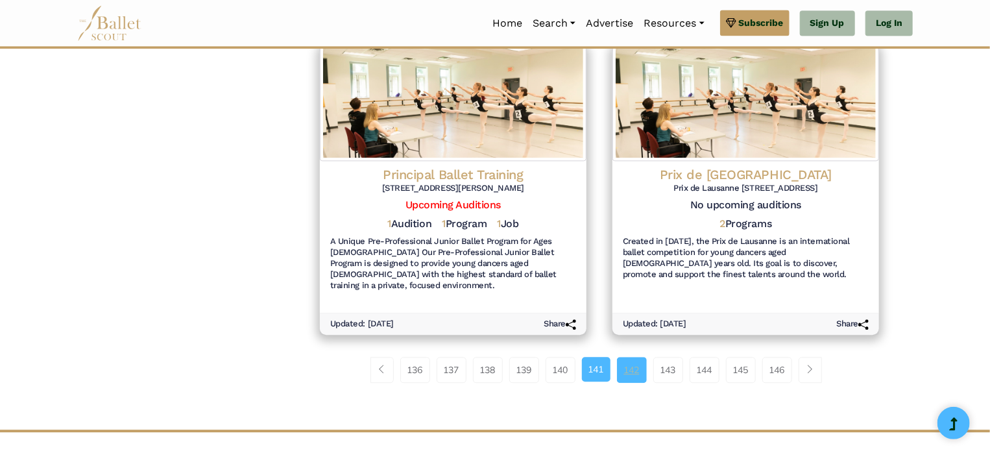
click at [641, 357] on link "142" at bounding box center [632, 370] width 30 height 26
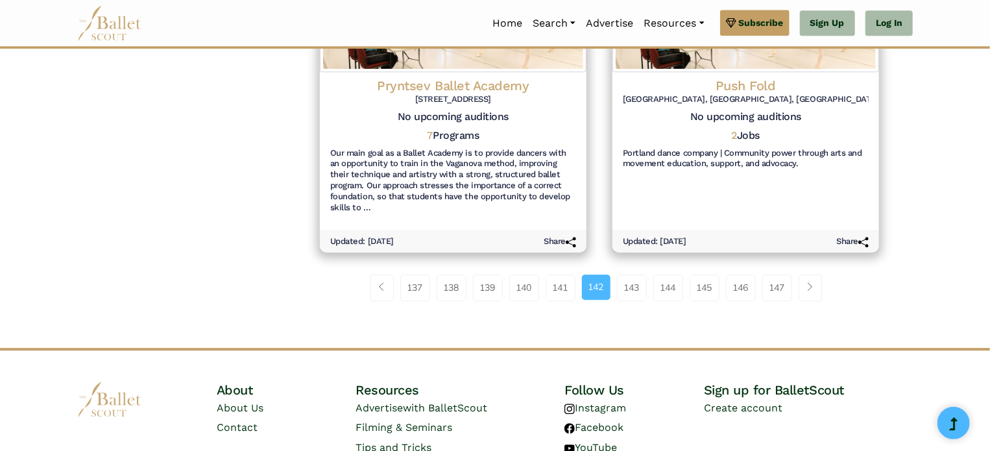
scroll to position [1574, 0]
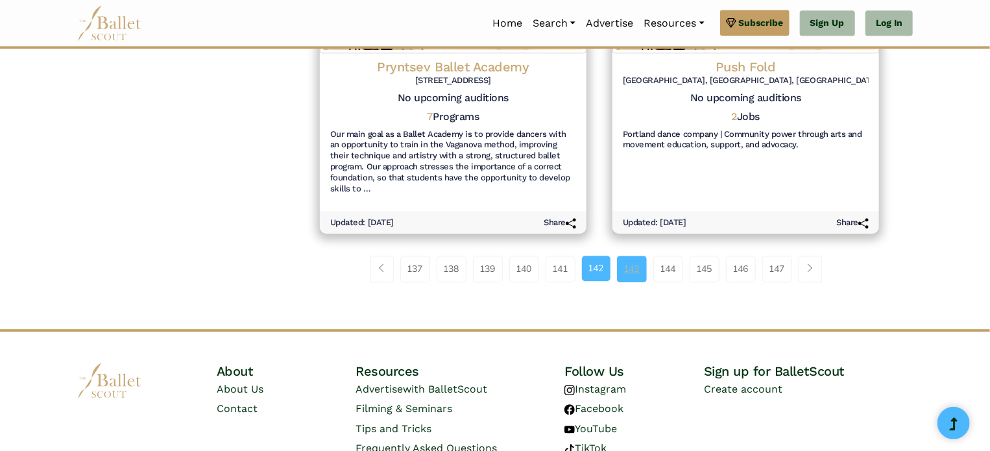
click at [637, 256] on link "143" at bounding box center [632, 269] width 30 height 26
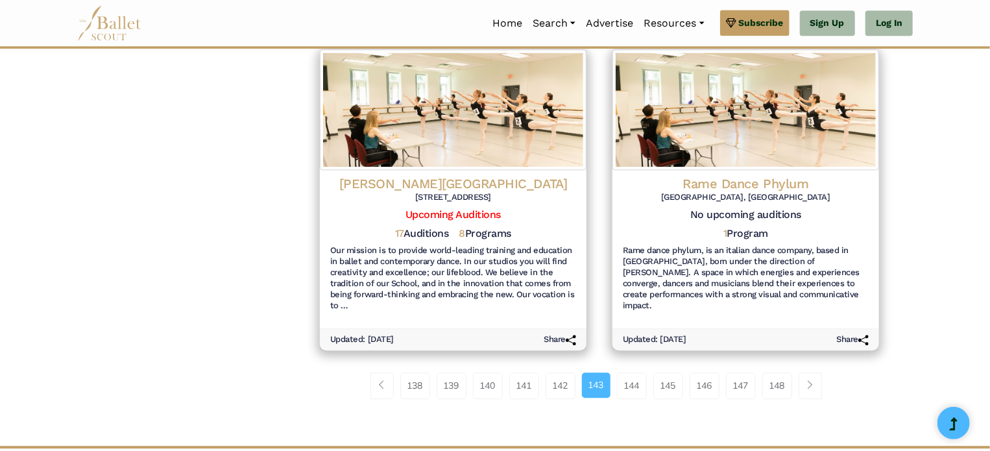
scroll to position [1491, 0]
click at [631, 374] on link "144" at bounding box center [632, 385] width 30 height 26
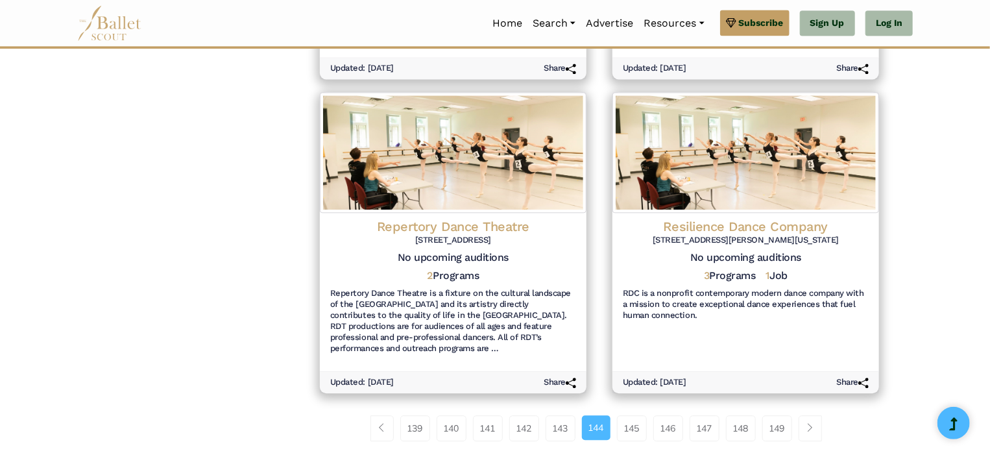
scroll to position [1459, 0]
click at [629, 415] on link "145" at bounding box center [632, 428] width 30 height 26
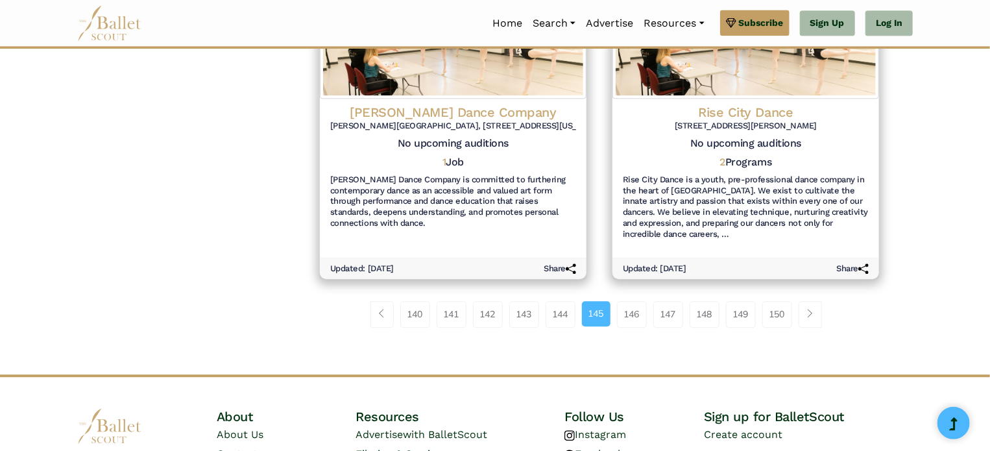
scroll to position [1519, 0]
click at [642, 300] on link "146" at bounding box center [632, 313] width 30 height 26
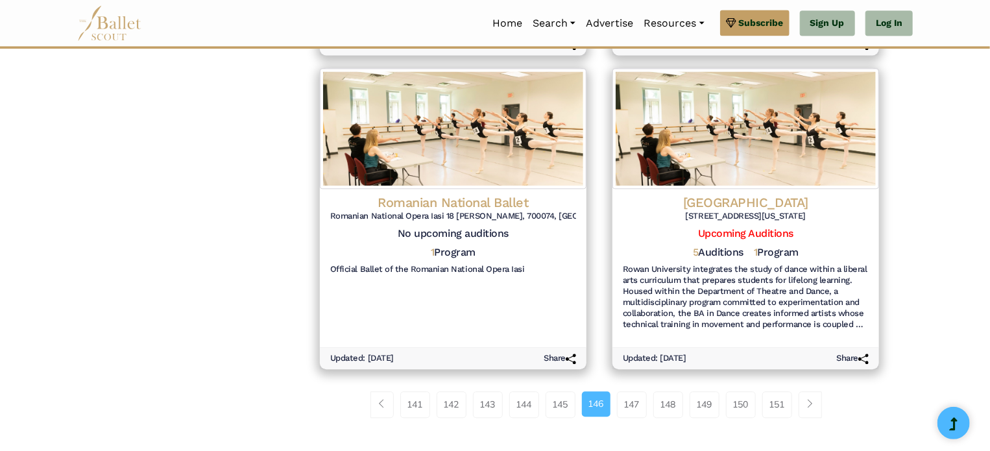
scroll to position [1511, 0]
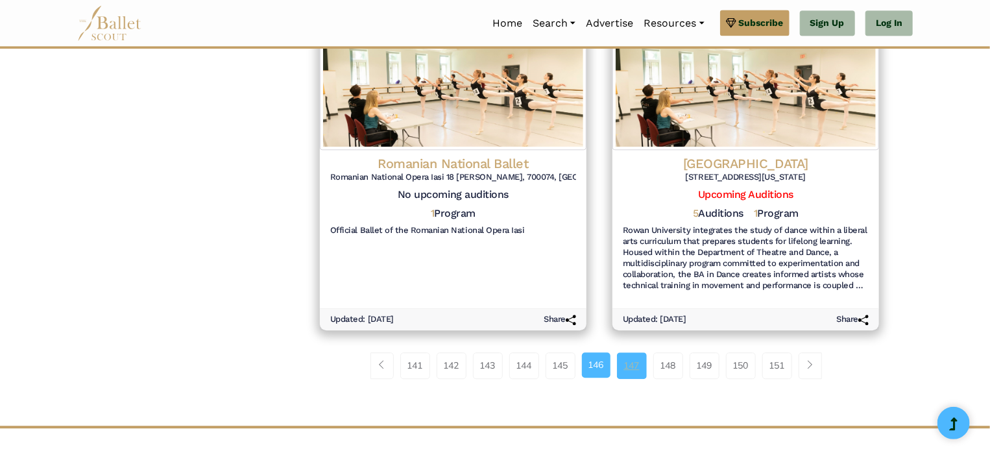
click at [644, 352] on link "147" at bounding box center [632, 365] width 30 height 26
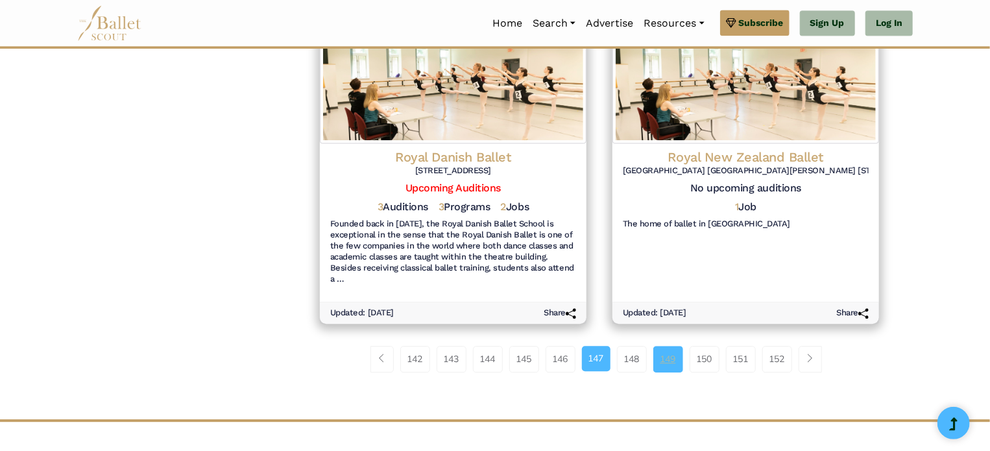
scroll to position [1518, 0]
click at [637, 345] on link "148" at bounding box center [632, 358] width 30 height 26
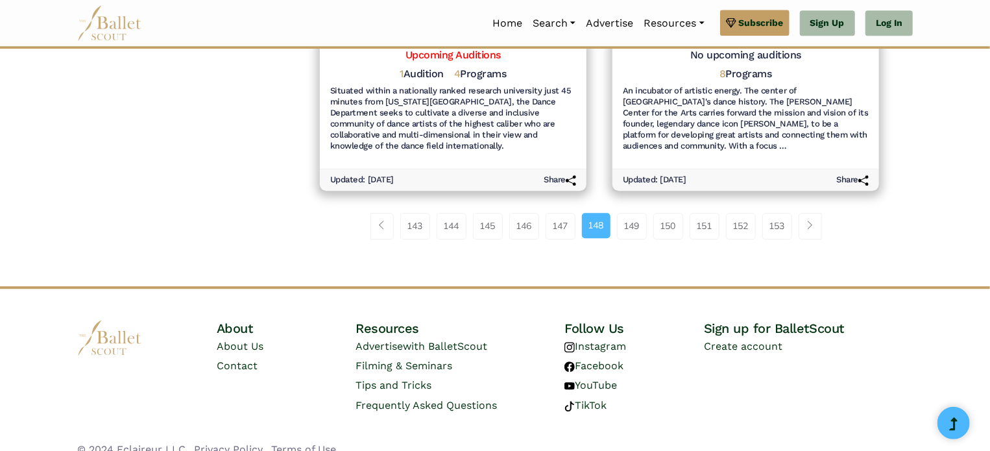
scroll to position [1658, 0]
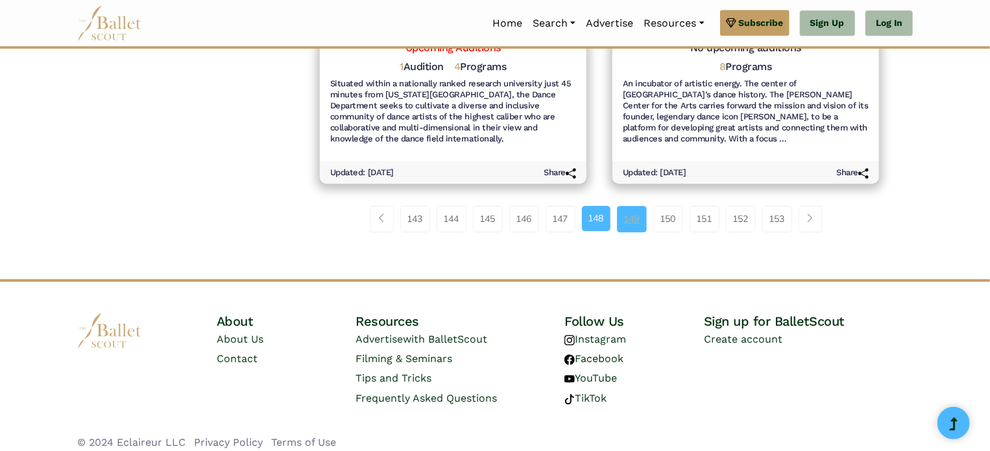
click at [644, 210] on link "149" at bounding box center [632, 219] width 30 height 26
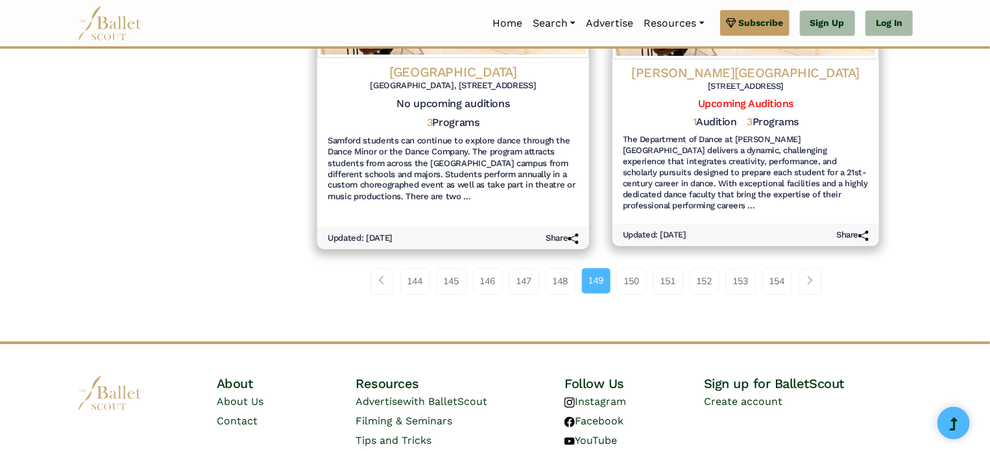
scroll to position [1589, 0]
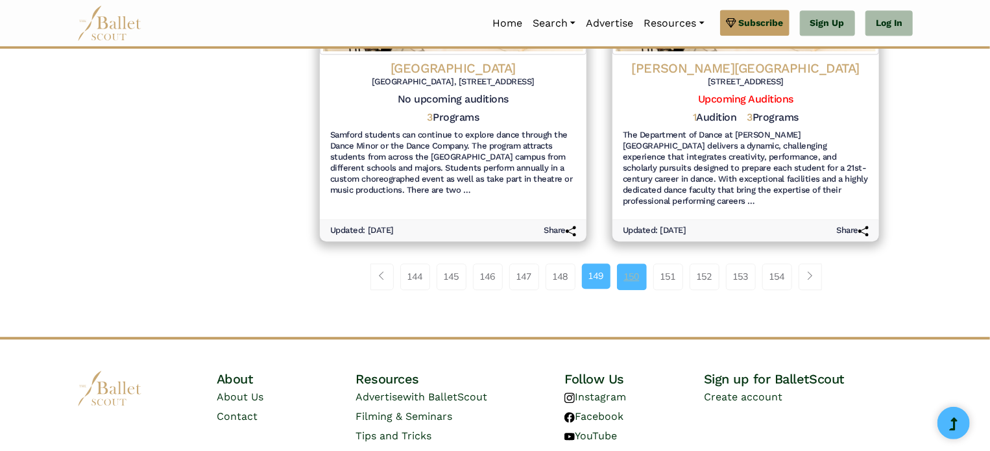
click at [629, 267] on link "150" at bounding box center [632, 276] width 30 height 26
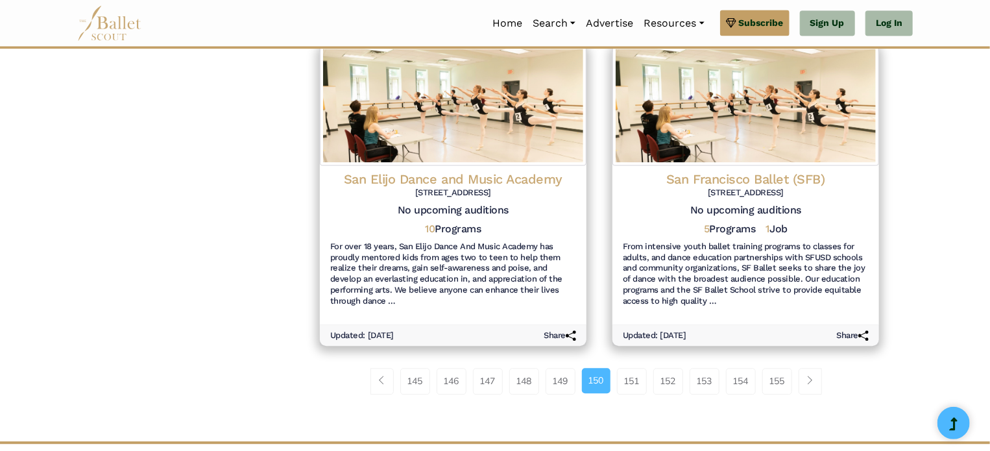
scroll to position [1455, 0]
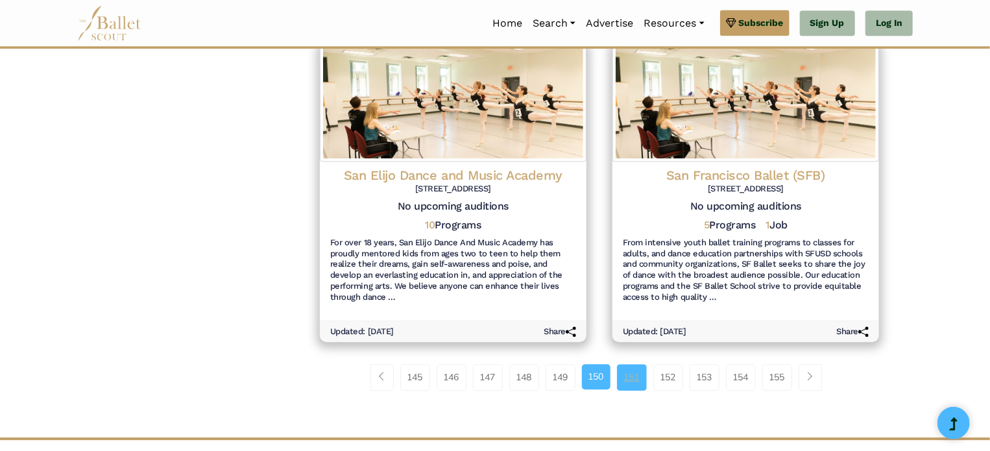
click at [637, 364] on link "151" at bounding box center [632, 377] width 30 height 26
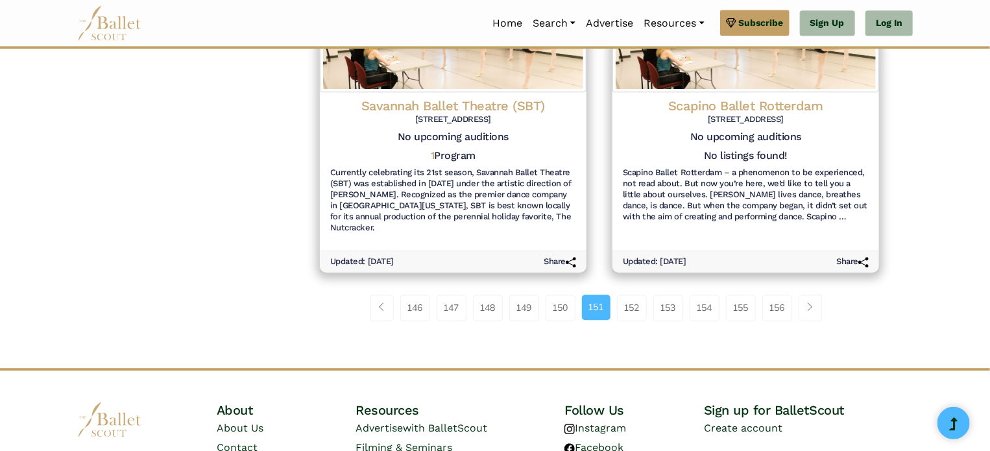
scroll to position [1624, 0]
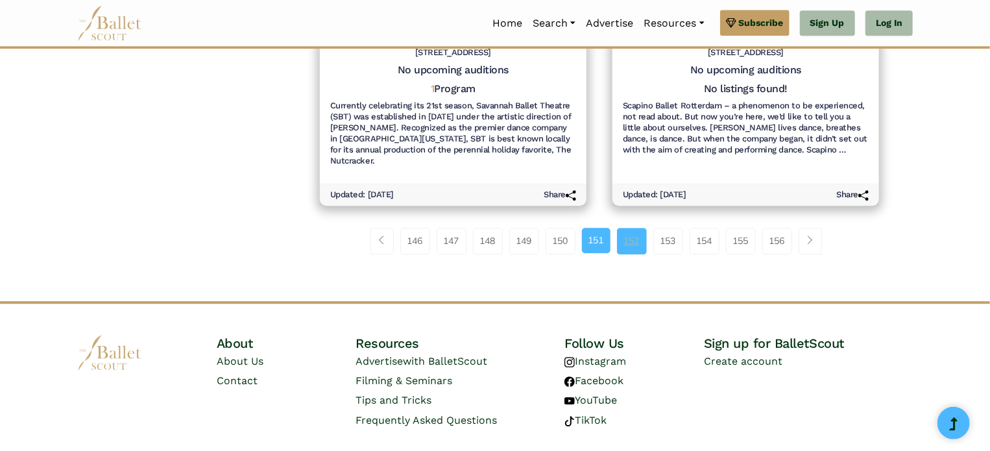
click at [639, 228] on link "152" at bounding box center [632, 241] width 30 height 26
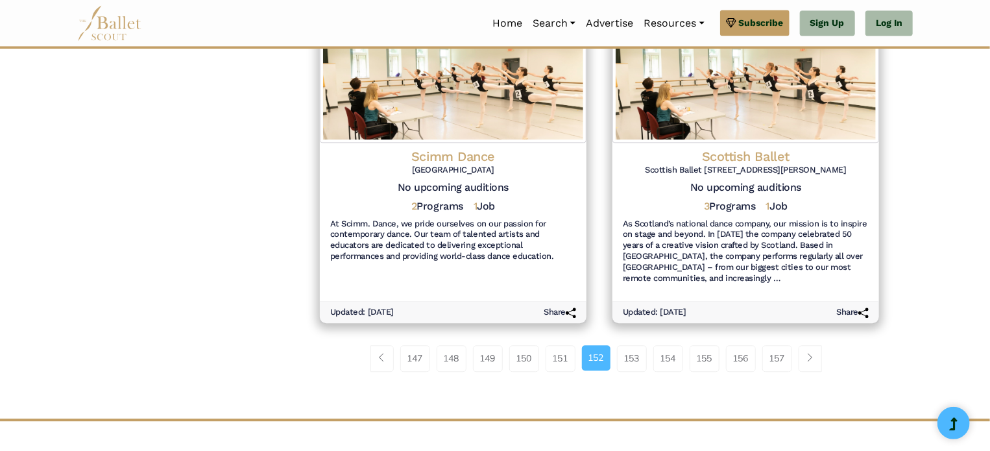
scroll to position [1487, 0]
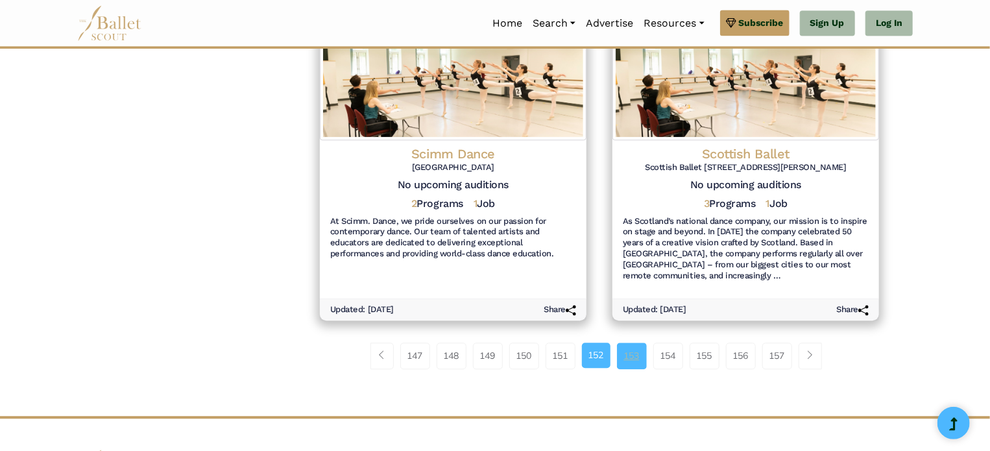
click at [635, 344] on link "153" at bounding box center [632, 356] width 30 height 26
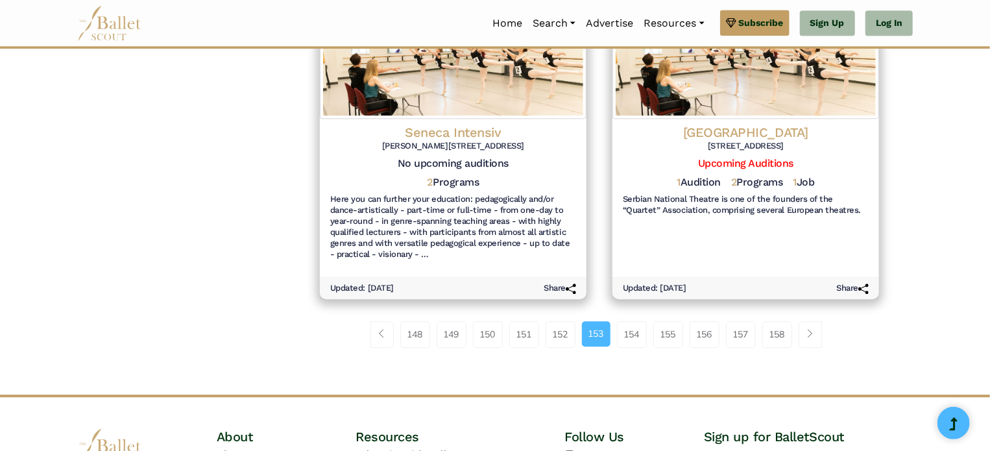
scroll to position [1532, 0]
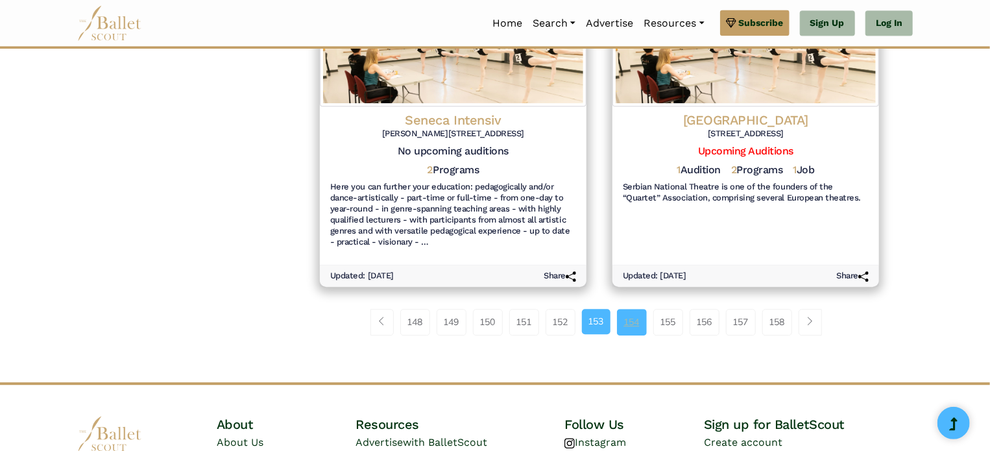
click at [643, 309] on link "154" at bounding box center [632, 322] width 30 height 26
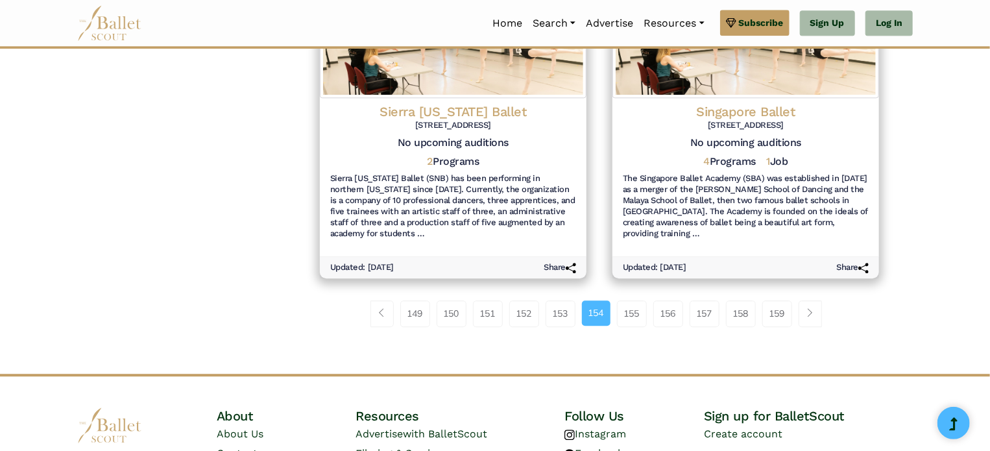
scroll to position [1566, 0]
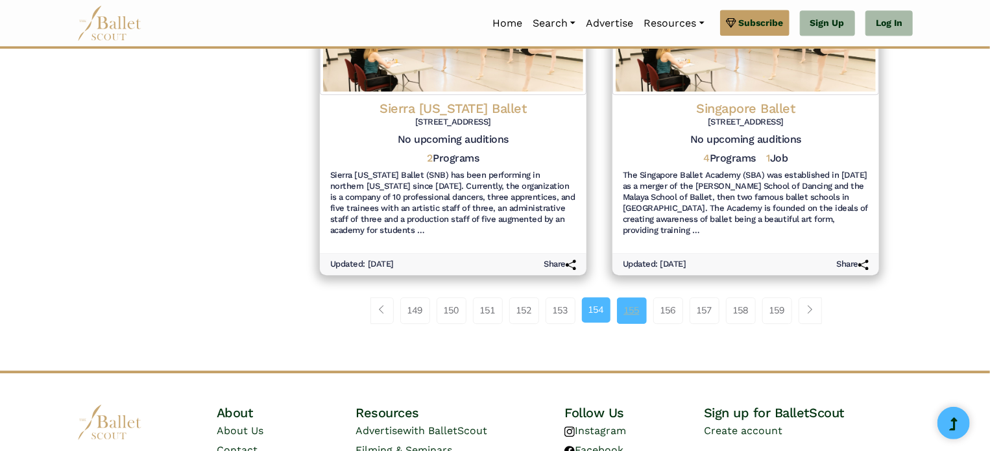
click at [643, 297] on link "155" at bounding box center [632, 310] width 30 height 26
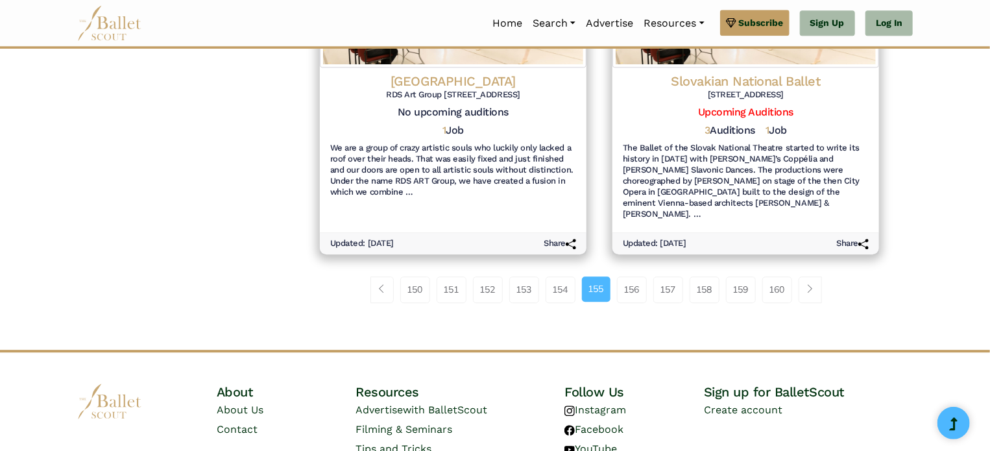
scroll to position [1591, 0]
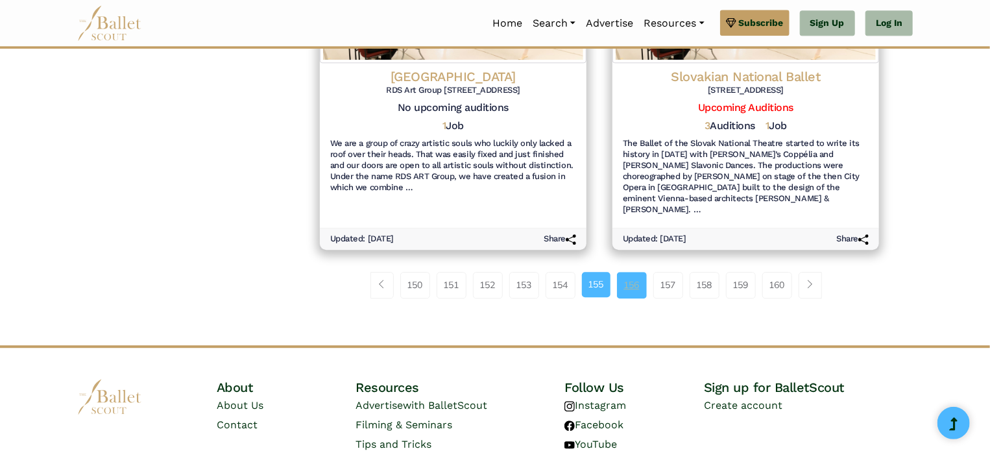
click at [634, 272] on link "156" at bounding box center [632, 285] width 30 height 26
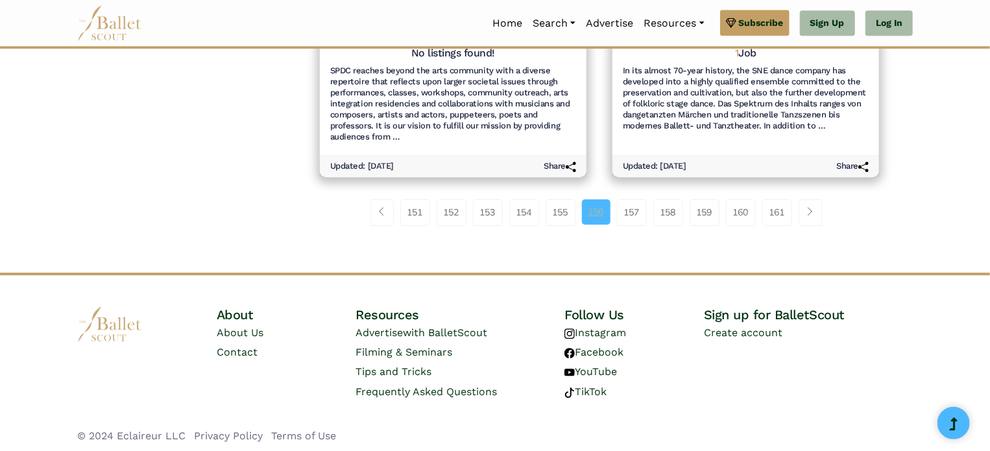
scroll to position [1667, 0]
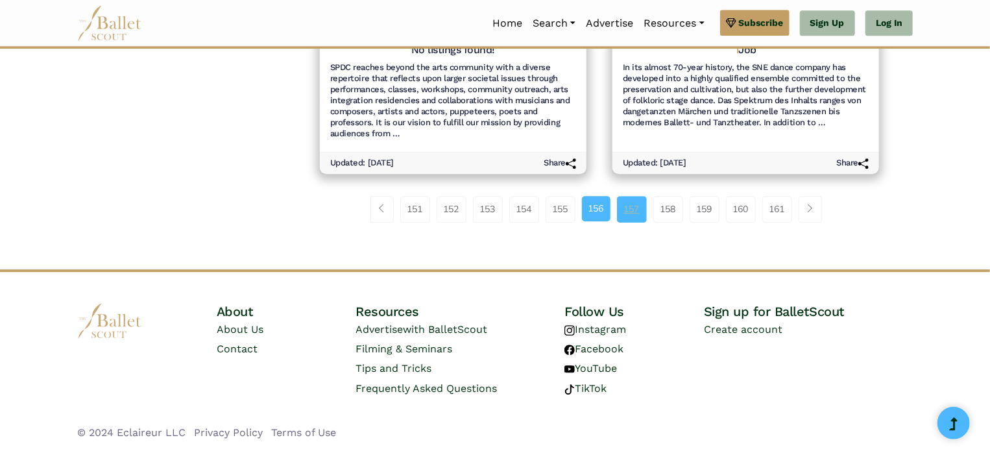
click at [633, 206] on link "157" at bounding box center [632, 209] width 30 height 26
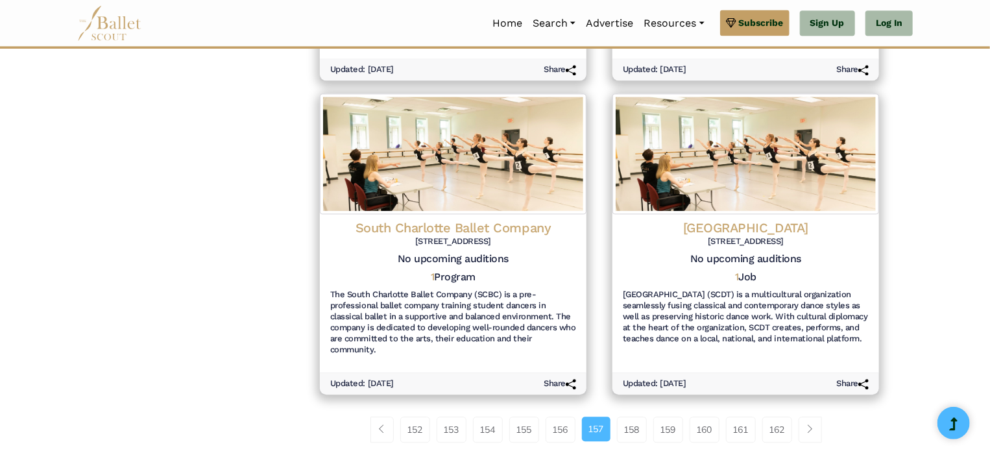
scroll to position [1469, 0]
click at [643, 416] on link "158" at bounding box center [632, 429] width 30 height 26
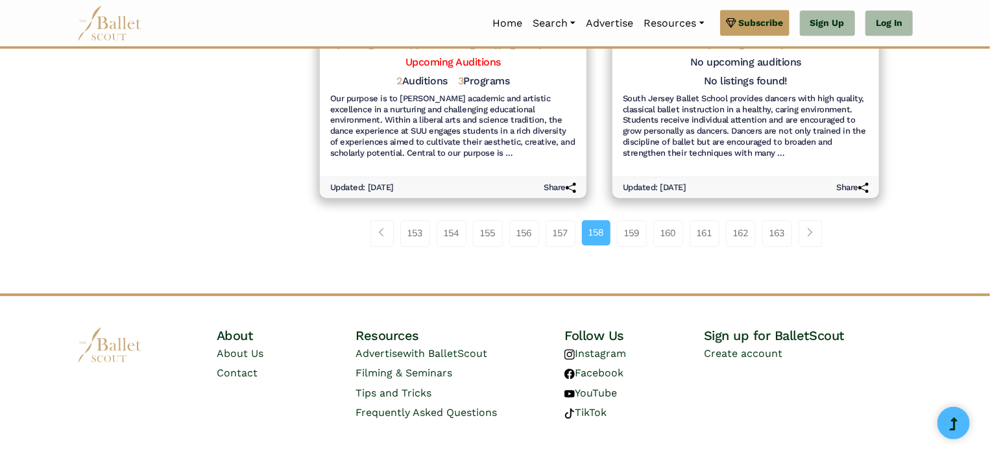
scroll to position [1602, 0]
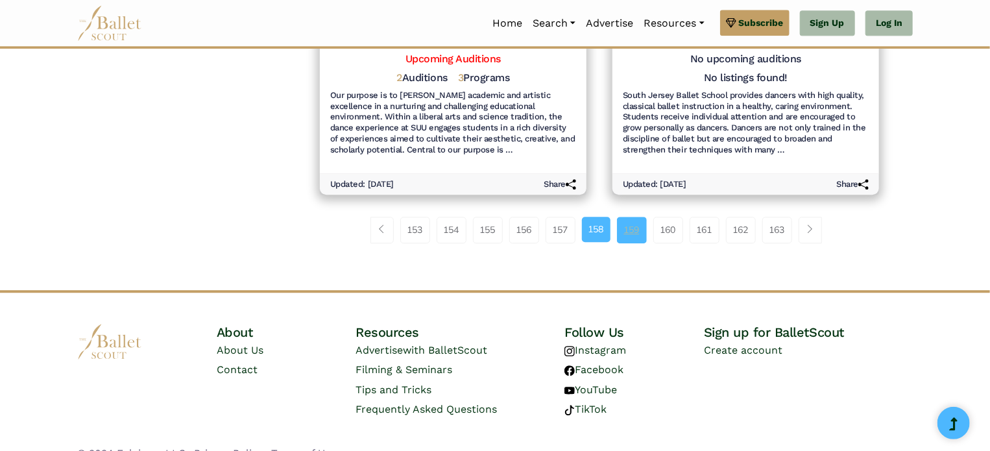
click at [633, 220] on link "159" at bounding box center [632, 230] width 30 height 26
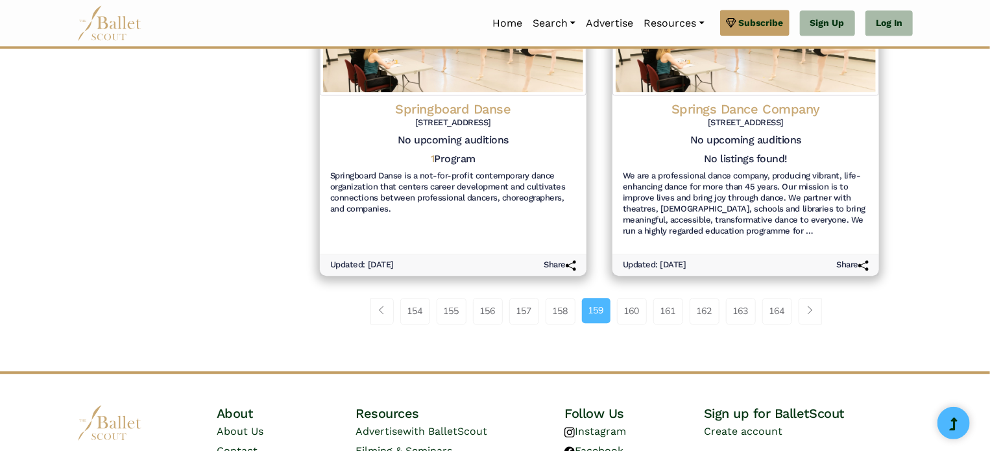
scroll to position [1609, 0]
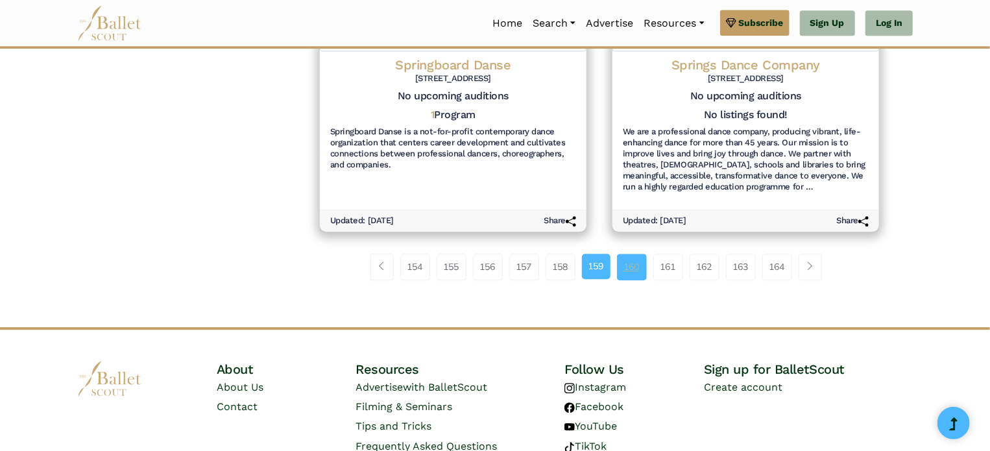
click at [635, 254] on link "160" at bounding box center [632, 267] width 30 height 26
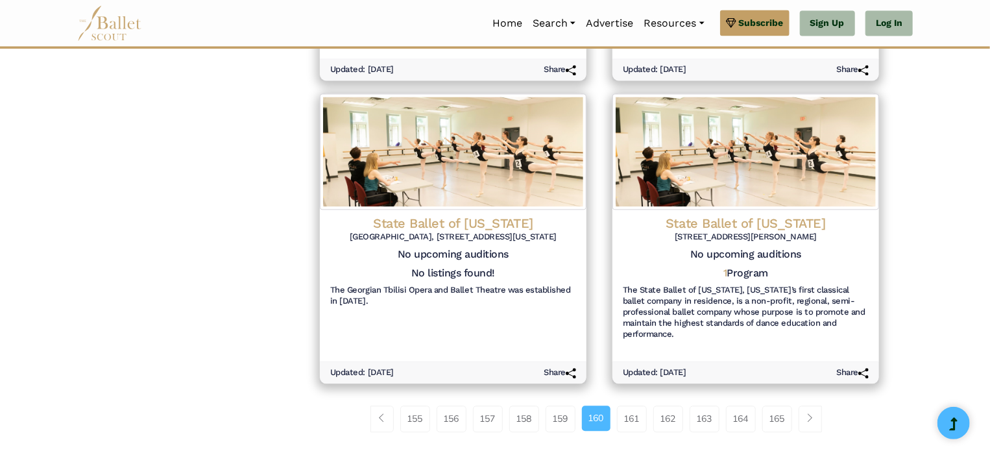
scroll to position [1337, 0]
click at [634, 420] on link "161" at bounding box center [632, 419] width 30 height 26
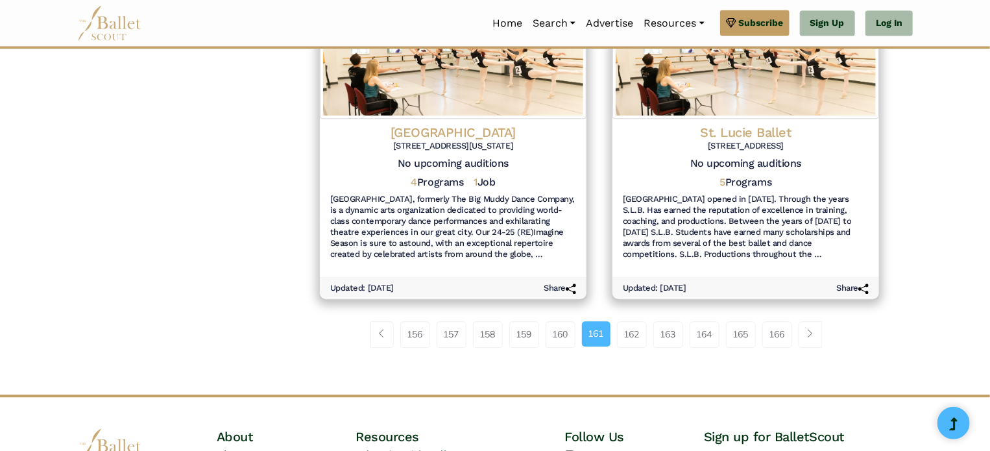
scroll to position [1524, 0]
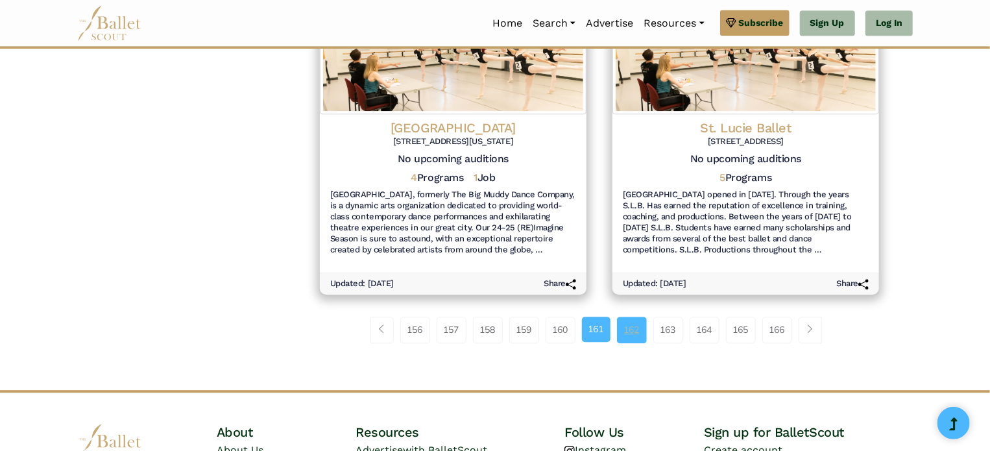
click at [635, 325] on link "162" at bounding box center [632, 330] width 30 height 26
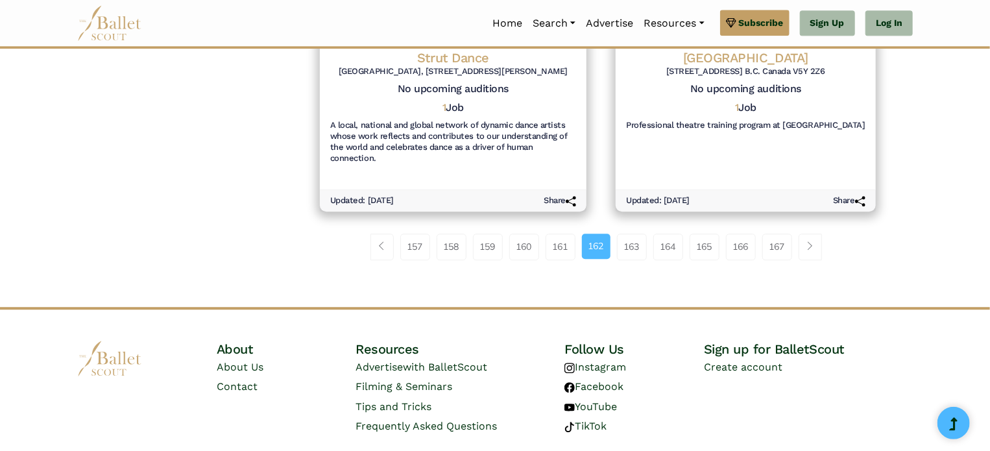
scroll to position [1604, 0]
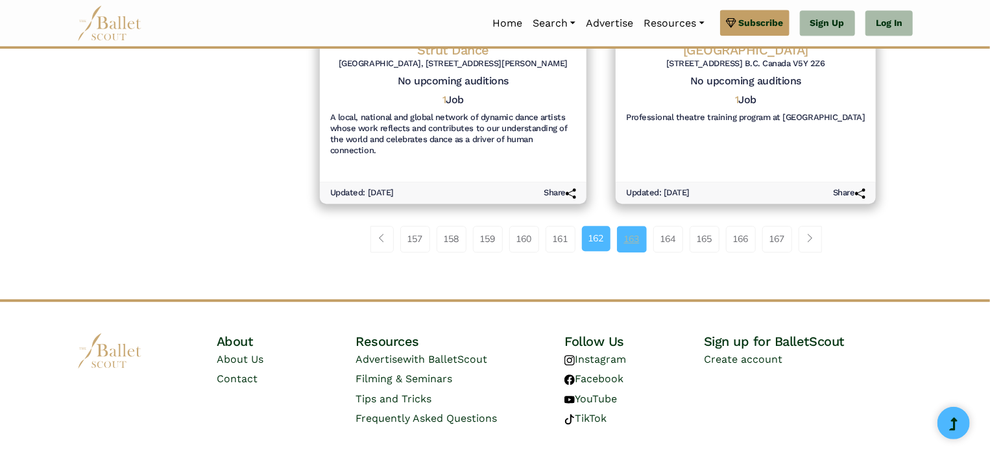
click at [641, 240] on link "163" at bounding box center [632, 239] width 30 height 26
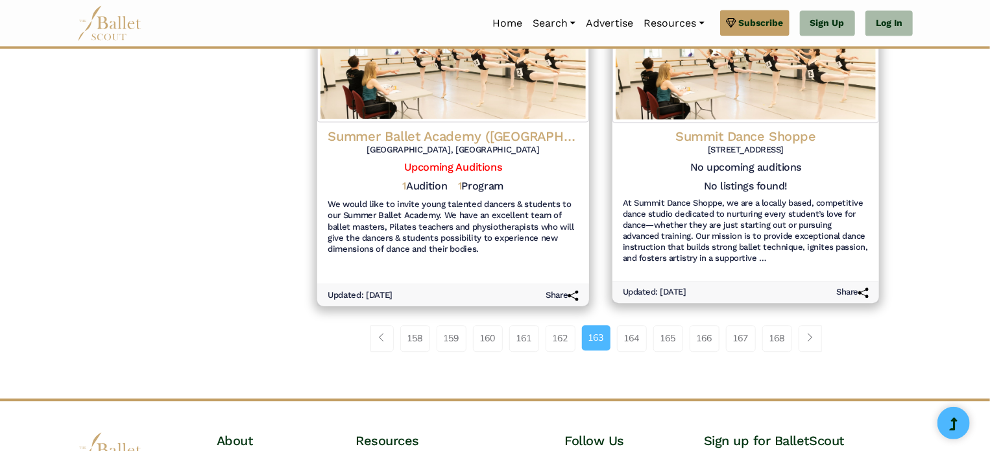
scroll to position [1518, 0]
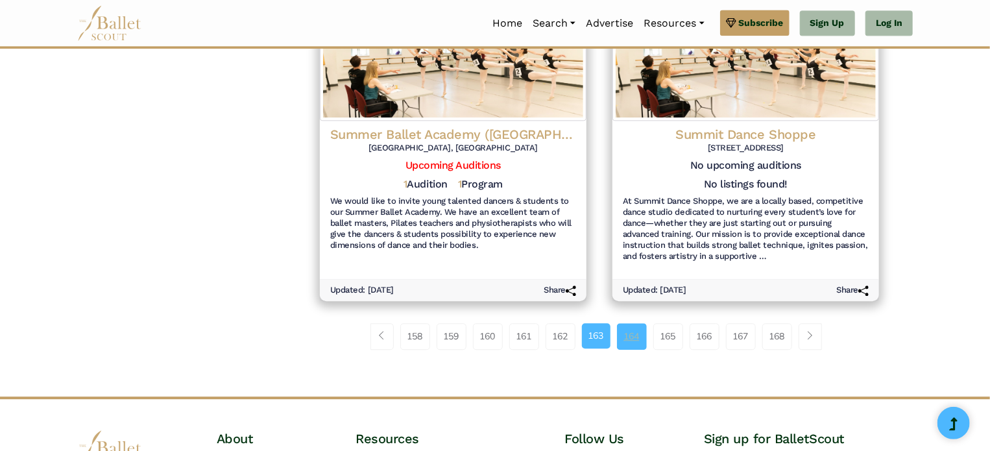
click at [630, 323] on link "164" at bounding box center [632, 336] width 30 height 26
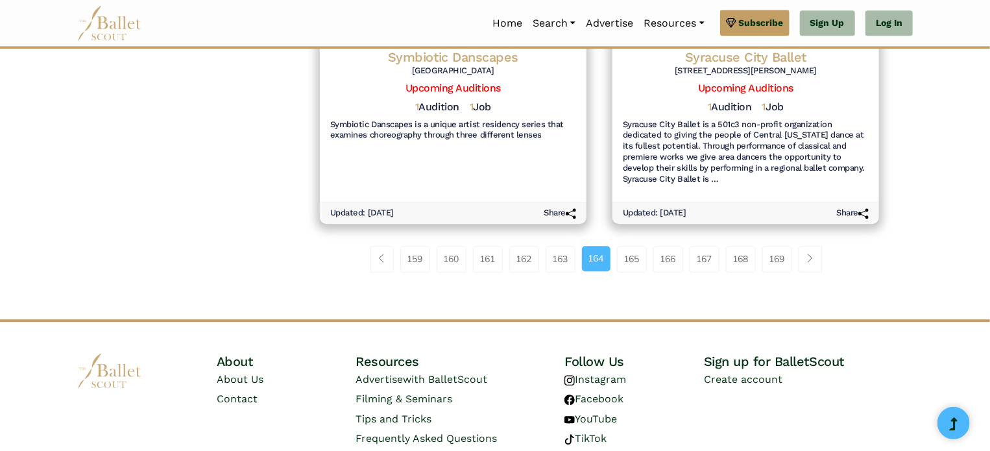
scroll to position [1588, 0]
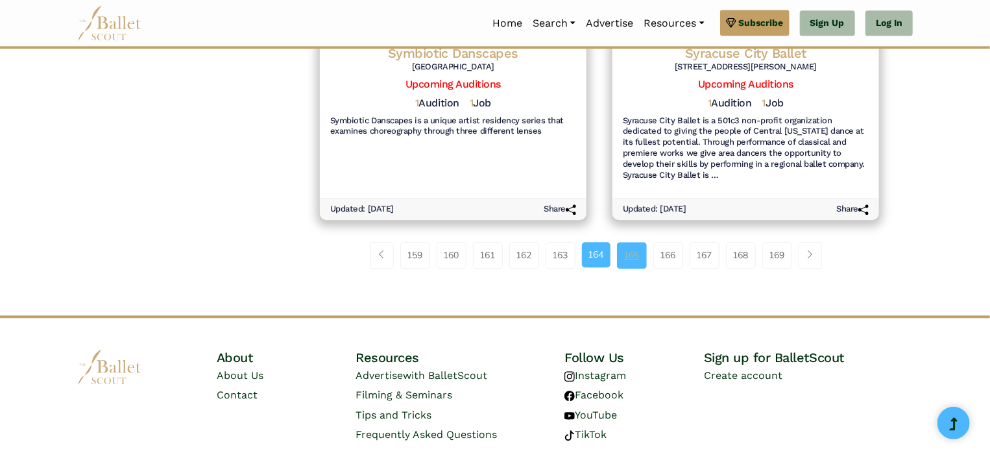
click at [639, 255] on link "165" at bounding box center [632, 255] width 30 height 26
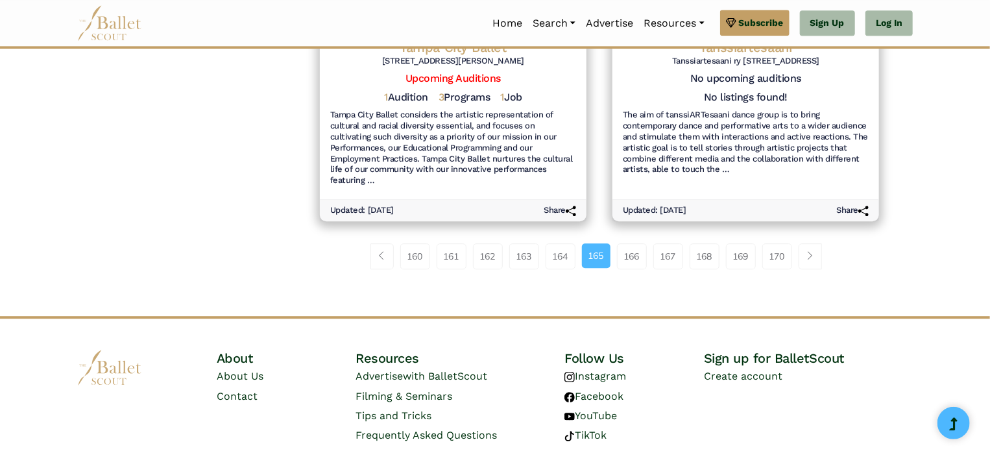
scroll to position [1659, 0]
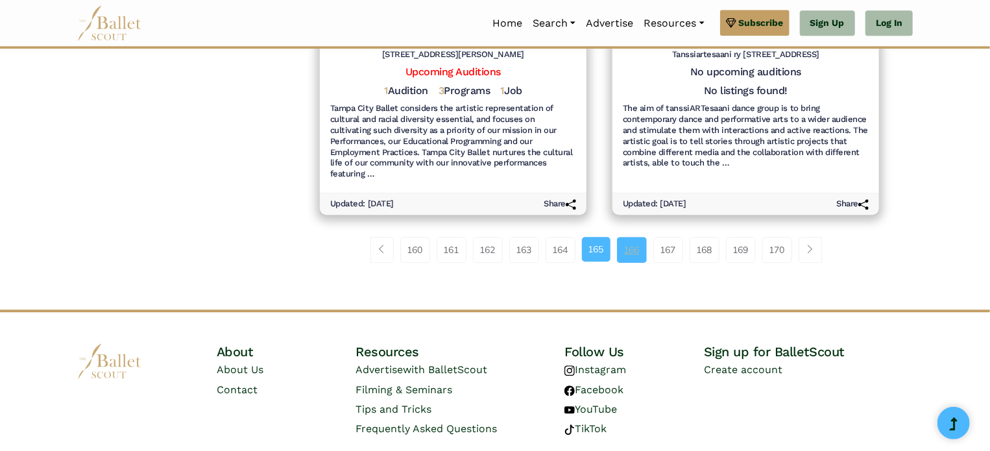
click at [632, 237] on link "166" at bounding box center [632, 250] width 30 height 26
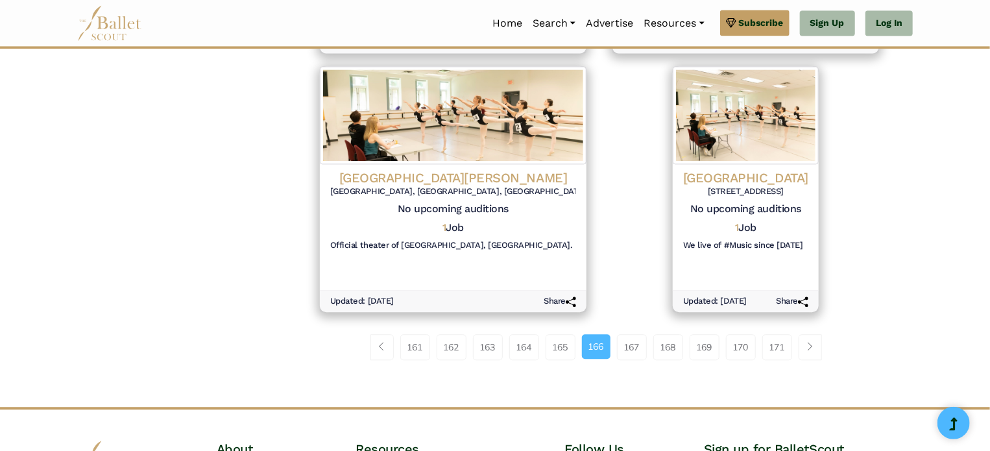
scroll to position [1420, 0]
click at [642, 356] on link "167" at bounding box center [632, 347] width 30 height 26
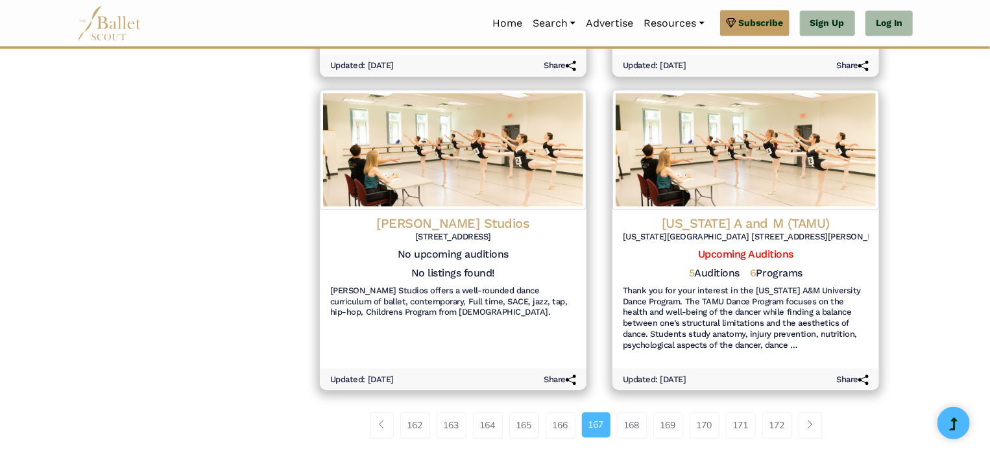
scroll to position [1412, 0]
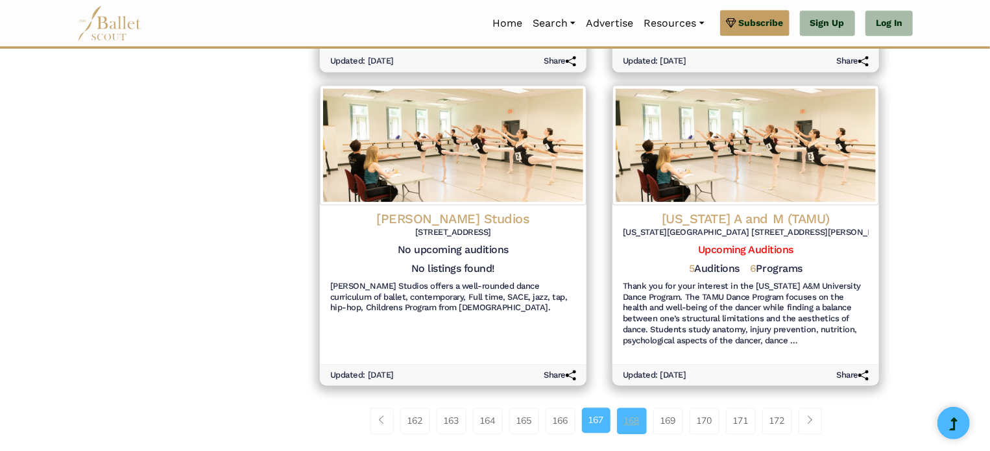
click at [641, 408] on link "168" at bounding box center [632, 421] width 30 height 26
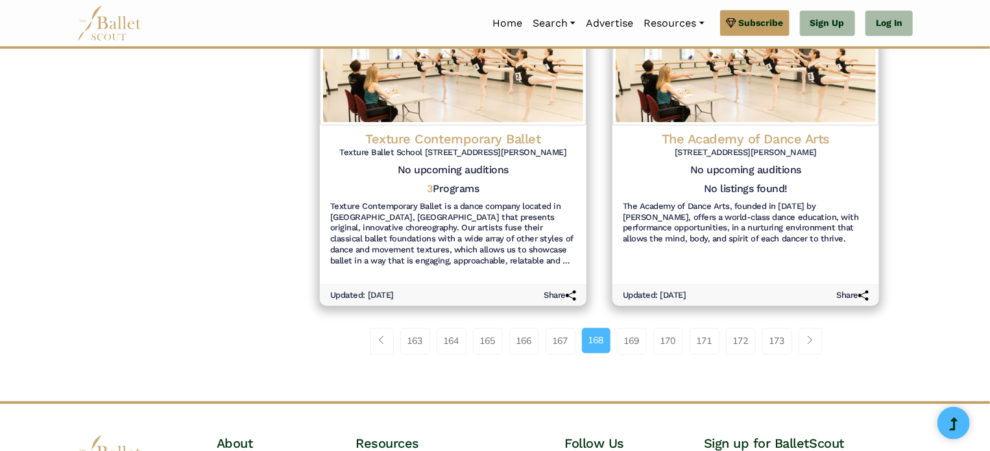
scroll to position [1503, 0]
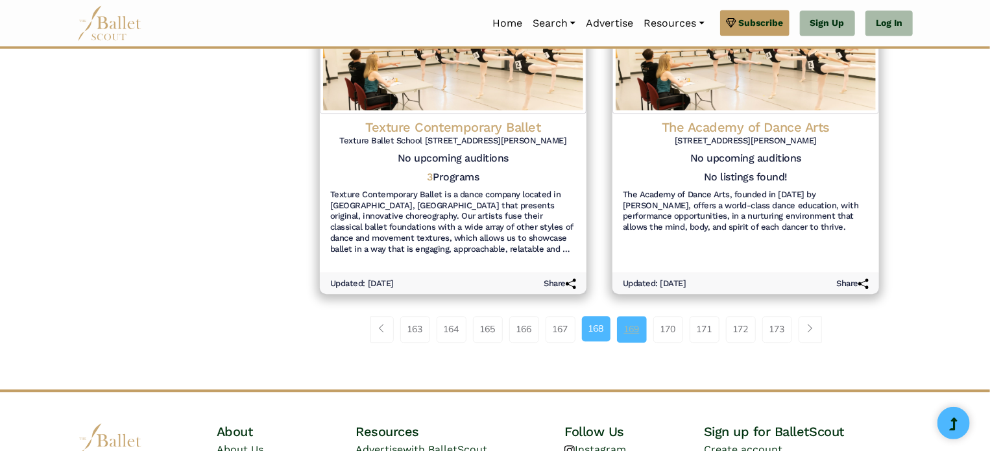
click at [638, 316] on link "169" at bounding box center [632, 329] width 30 height 26
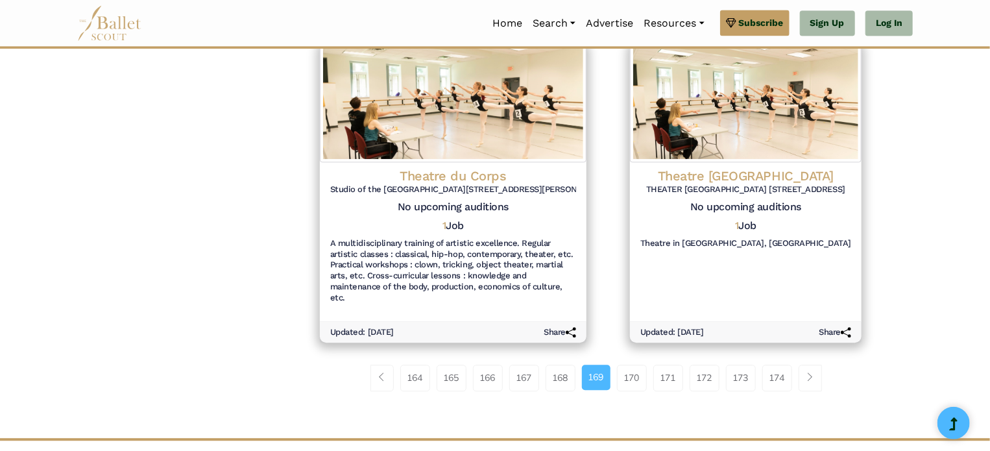
scroll to position [1459, 0]
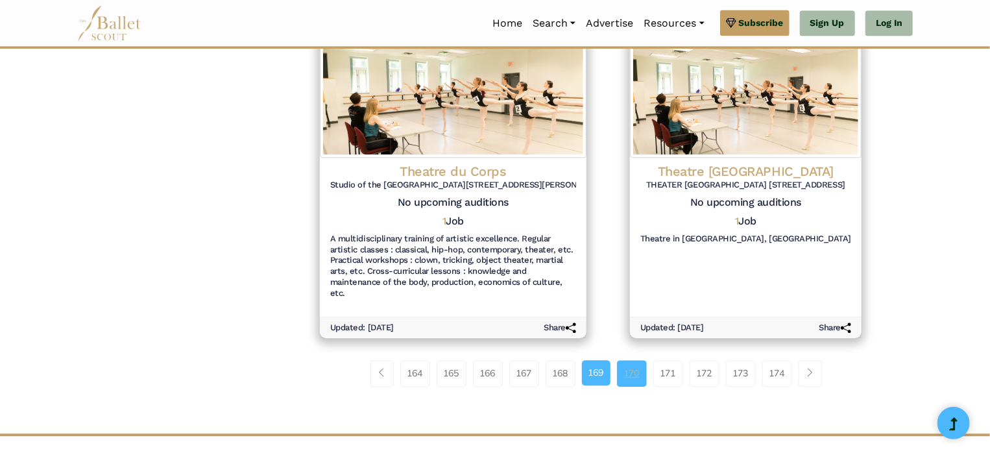
click at [638, 368] on link "170" at bounding box center [632, 373] width 30 height 26
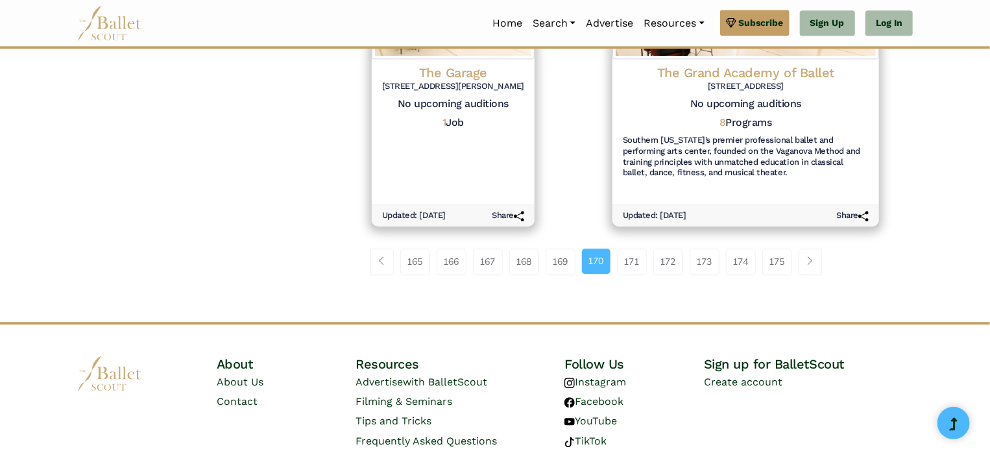
scroll to position [1613, 0]
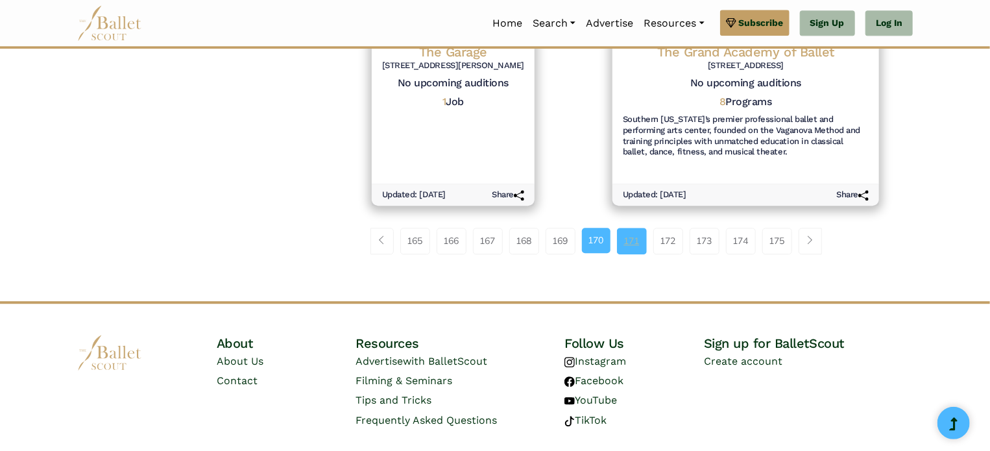
click at [637, 245] on link "171" at bounding box center [632, 241] width 30 height 26
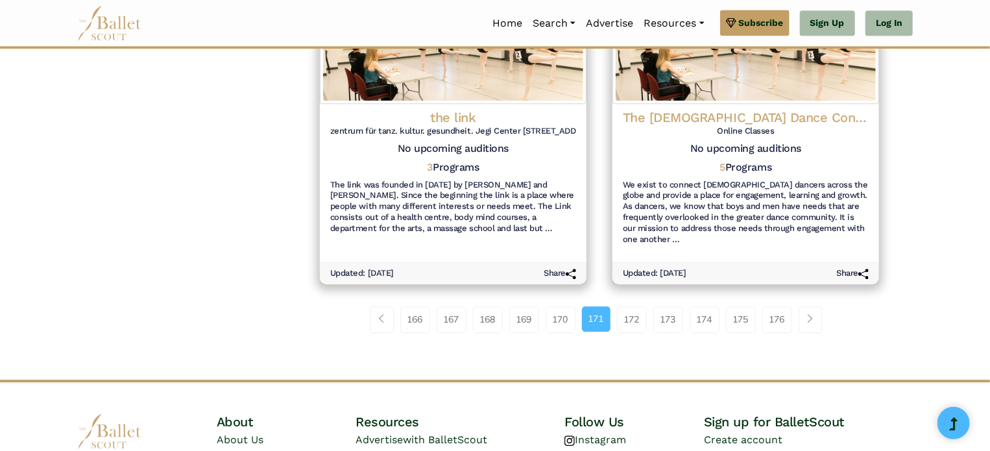
scroll to position [1527, 0]
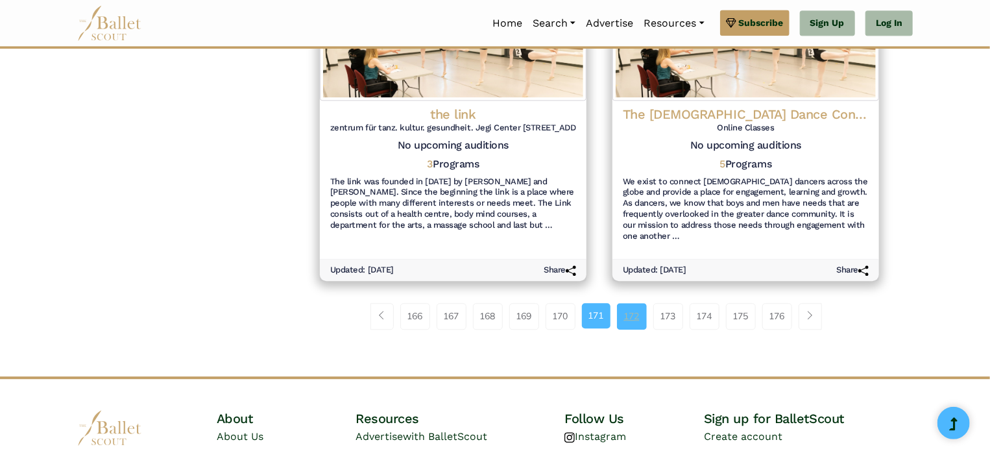
click at [639, 303] on link "172" at bounding box center [632, 316] width 30 height 26
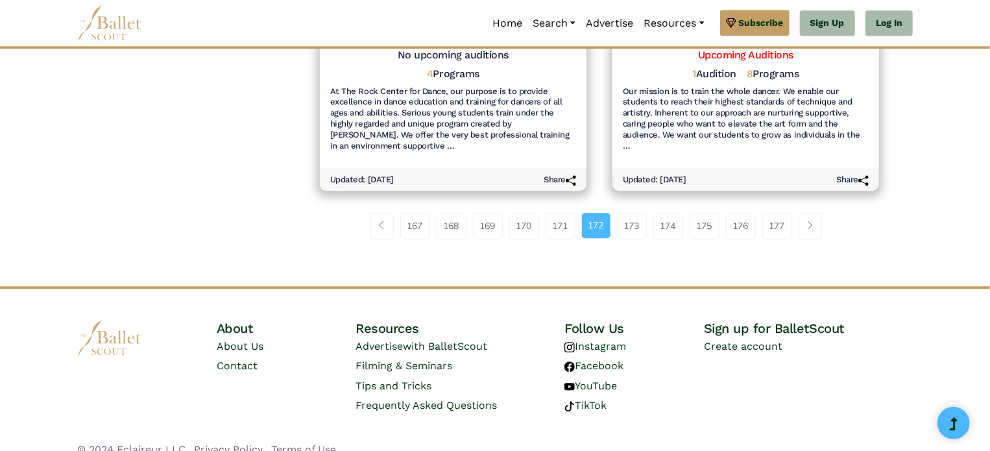
scroll to position [1635, 0]
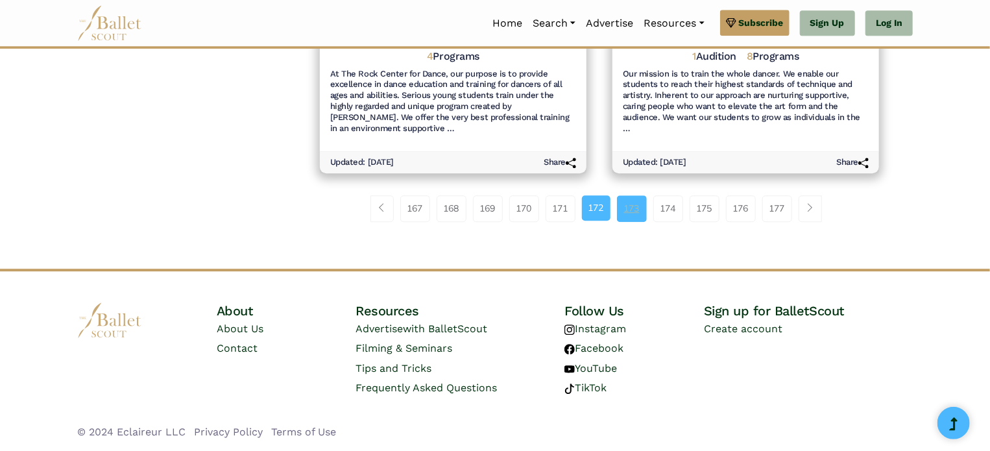
click at [627, 218] on link "173" at bounding box center [632, 208] width 30 height 26
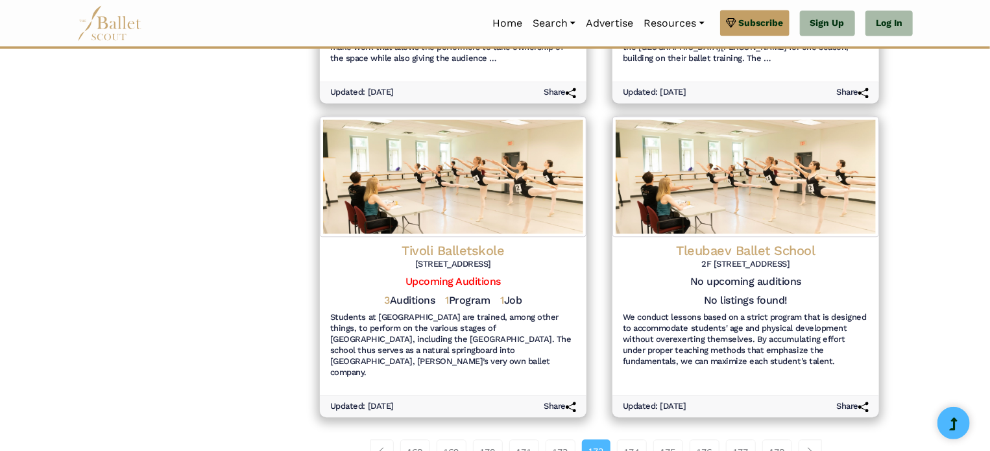
scroll to position [1425, 0]
click at [635, 439] on link "174" at bounding box center [632, 452] width 30 height 26
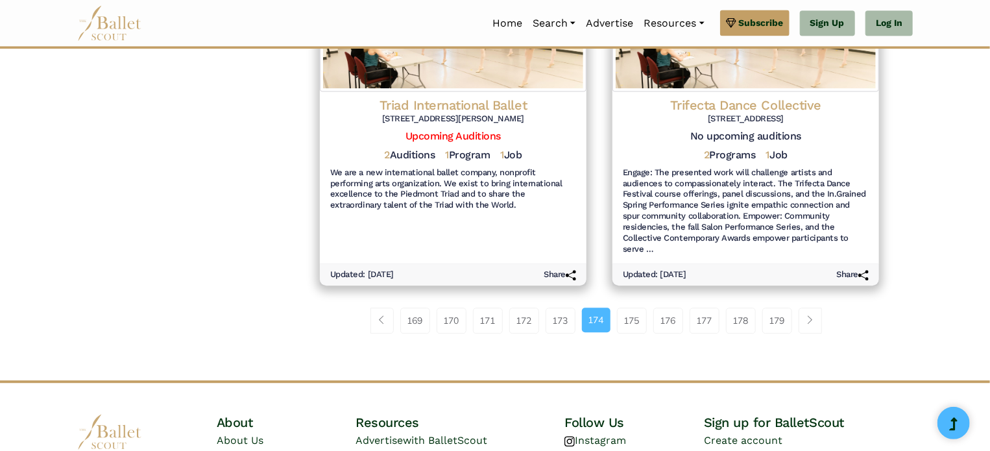
scroll to position [1481, 0]
